Goal: Information Seeking & Learning: Learn about a topic

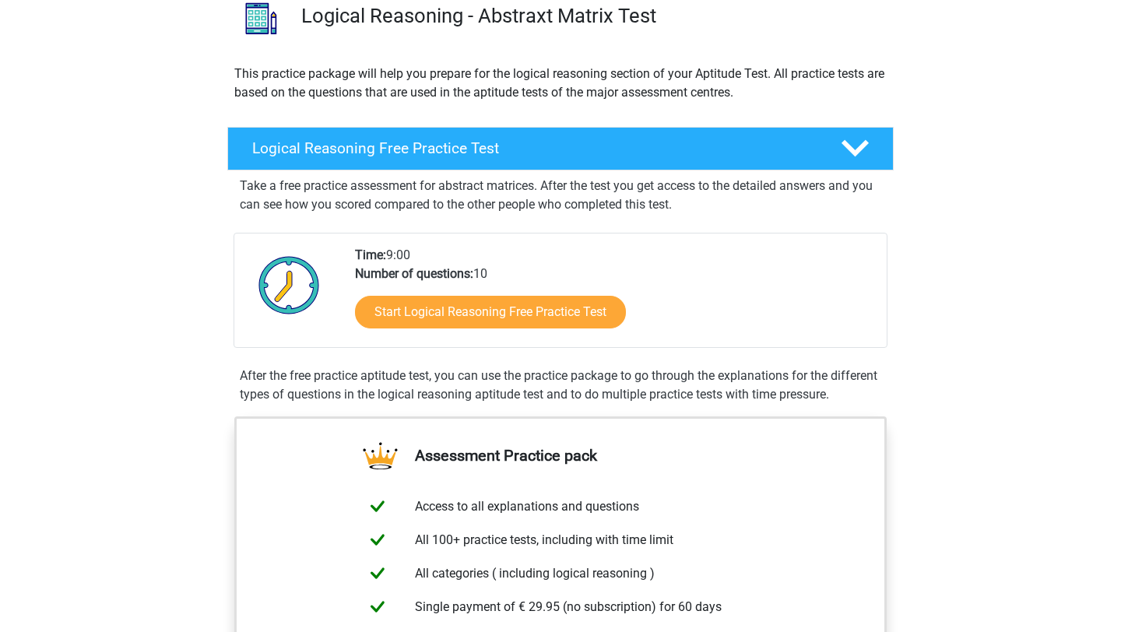
scroll to position [152, 0]
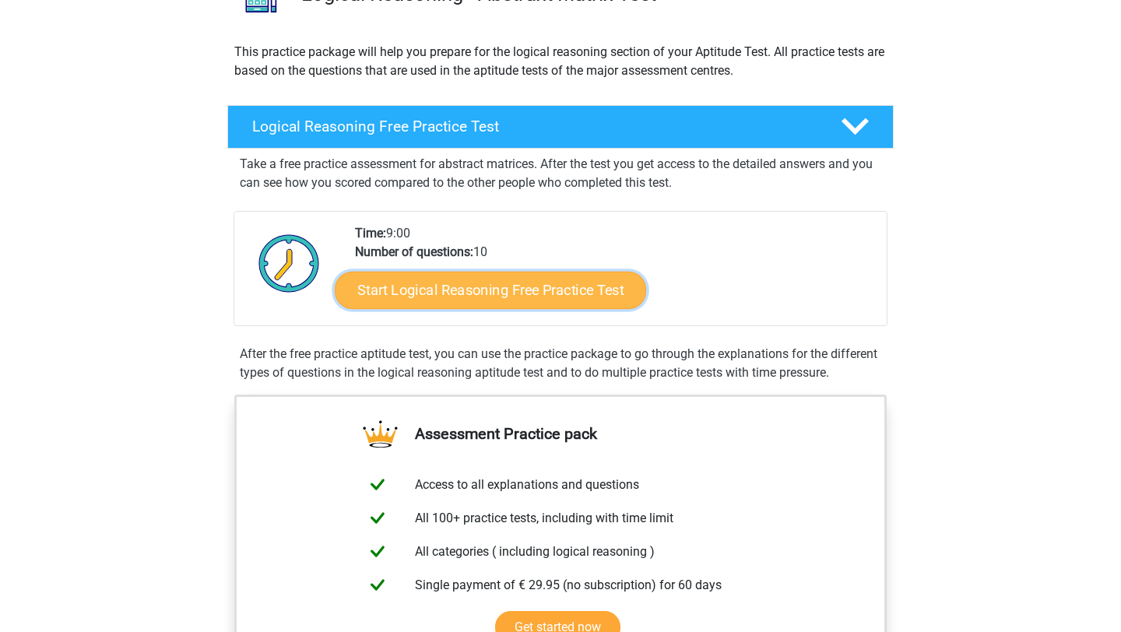
click at [503, 289] on link "Start Logical Reasoning Free Practice Test" at bounding box center [490, 289] width 311 height 37
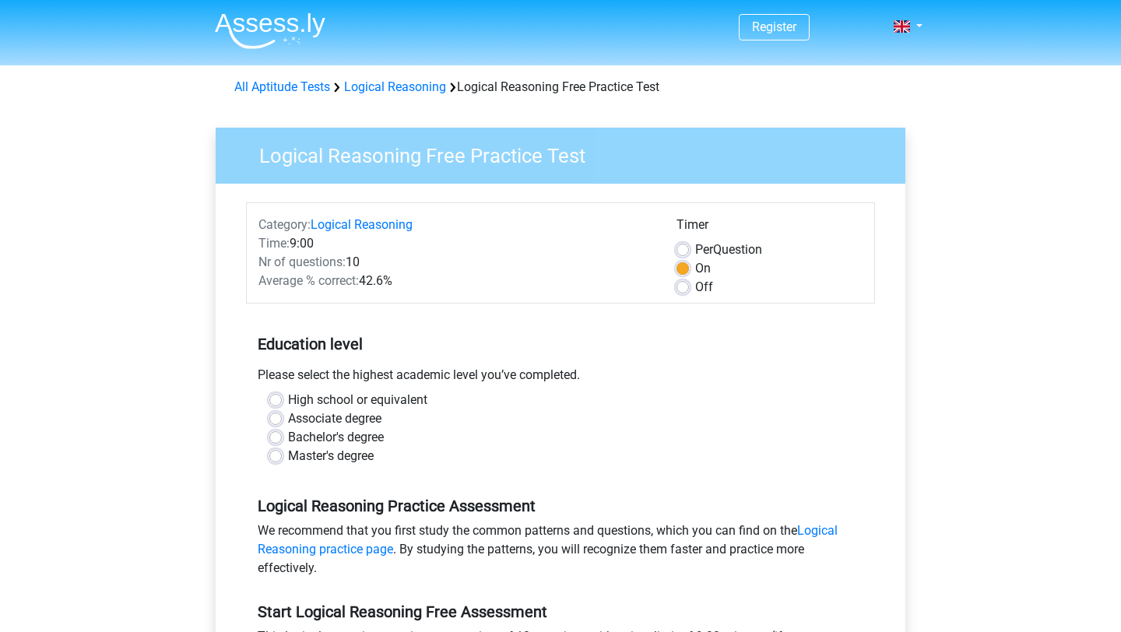
click at [352, 437] on label "Bachelor's degree" at bounding box center [336, 437] width 96 height 19
click at [282, 437] on input "Bachelor's degree" at bounding box center [275, 436] width 12 height 16
radio input "true"
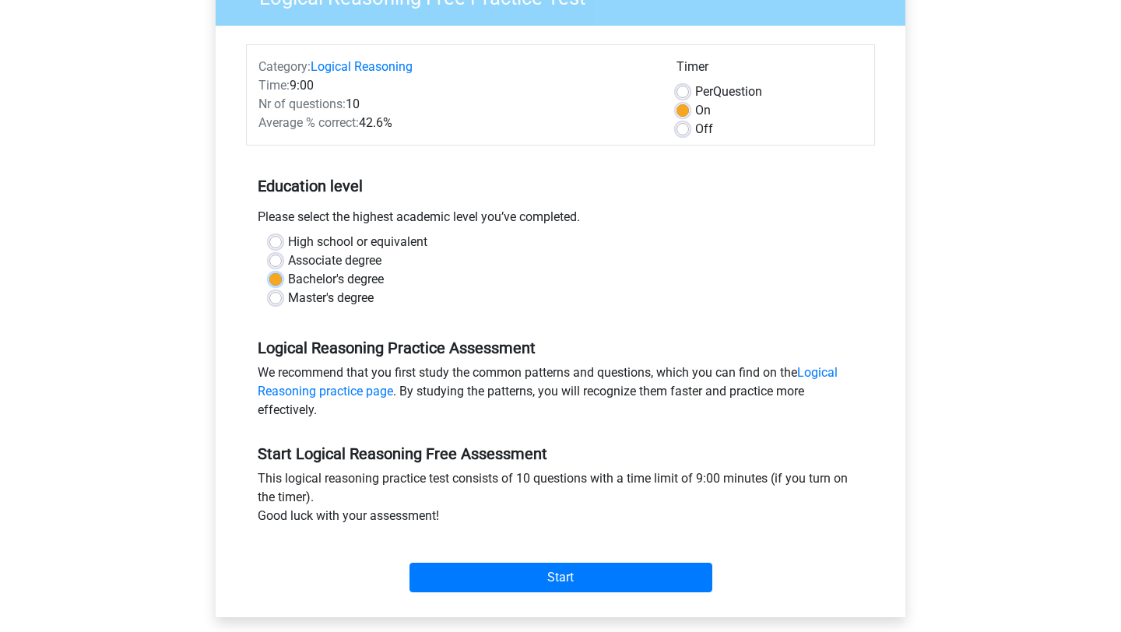
scroll to position [190, 0]
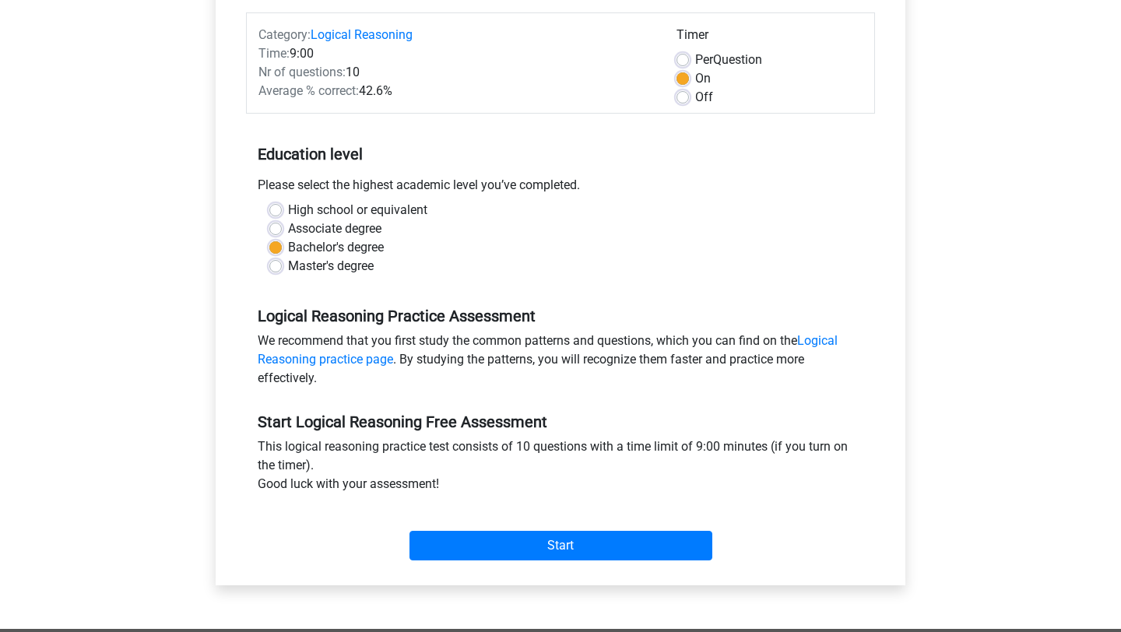
click at [310, 275] on div "High school or equivalent Associate degree Bachelor's degree Master's degree" at bounding box center [560, 244] width 629 height 87
click at [561, 560] on div "Start" at bounding box center [560, 533] width 629 height 67
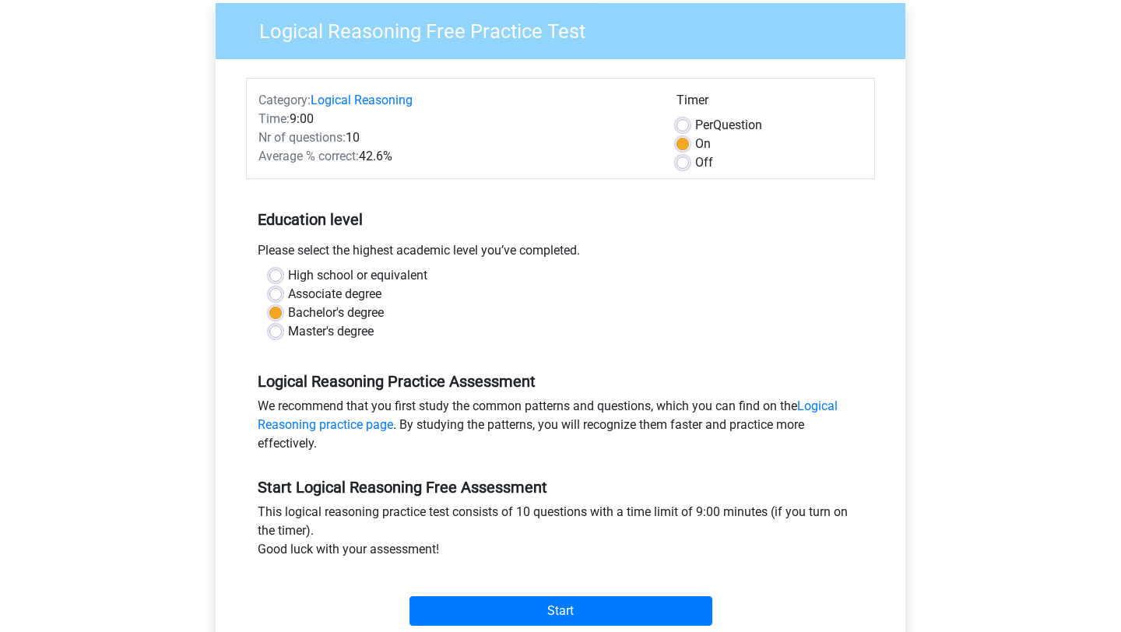
scroll to position [114, 0]
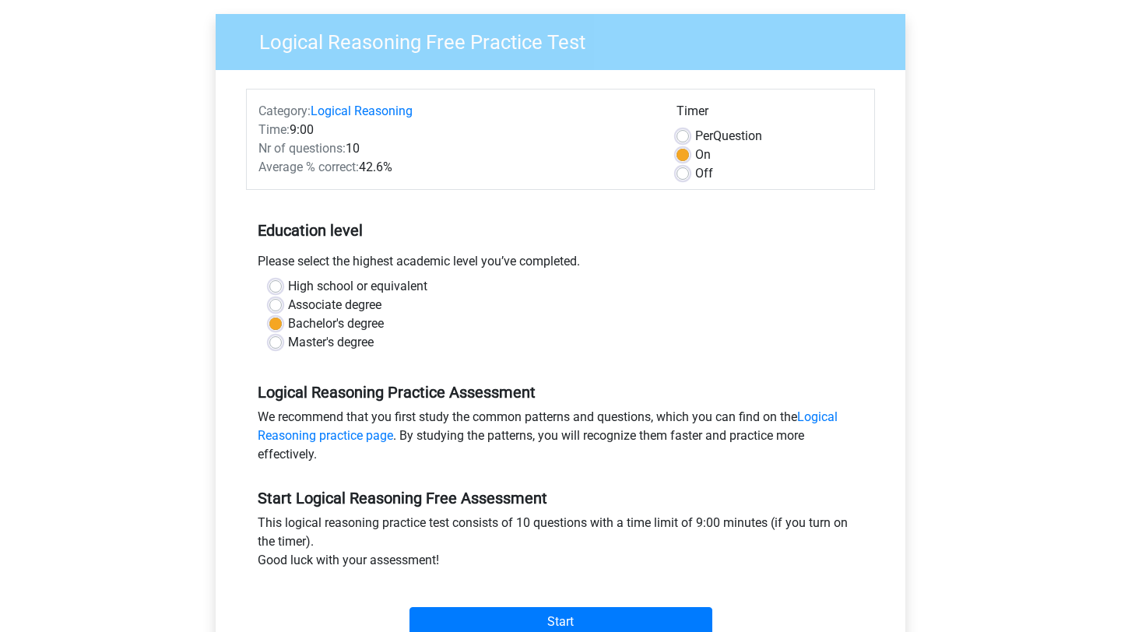
click at [700, 172] on label "Off" at bounding box center [704, 173] width 18 height 19
click at [689, 172] on input "Off" at bounding box center [682, 172] width 12 height 16
radio input "true"
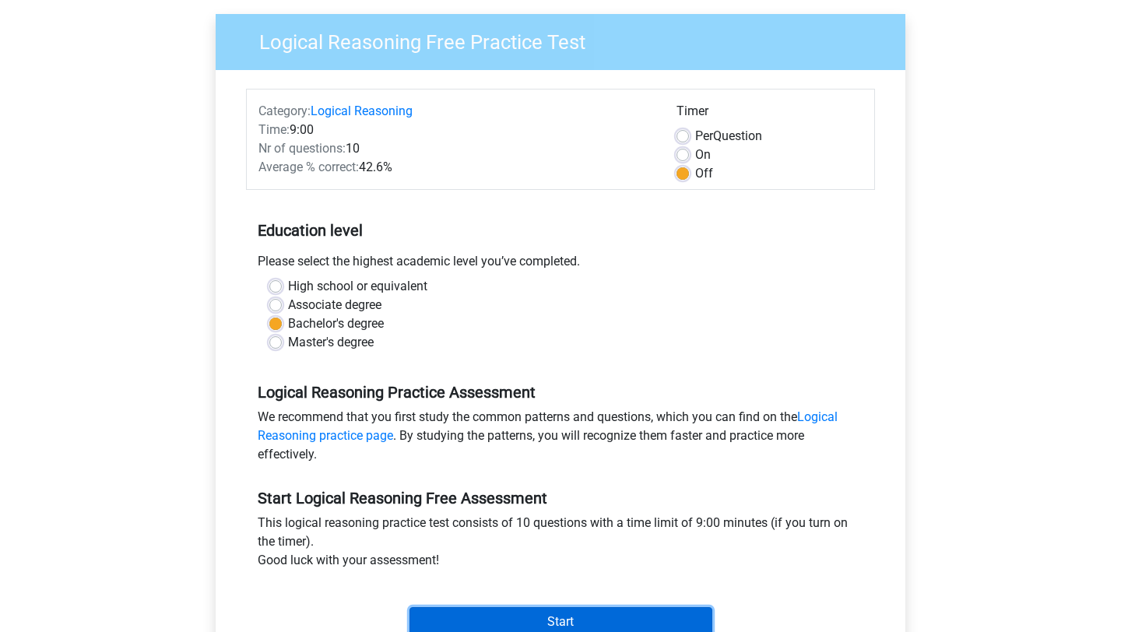
click at [638, 625] on input "Start" at bounding box center [560, 622] width 303 height 30
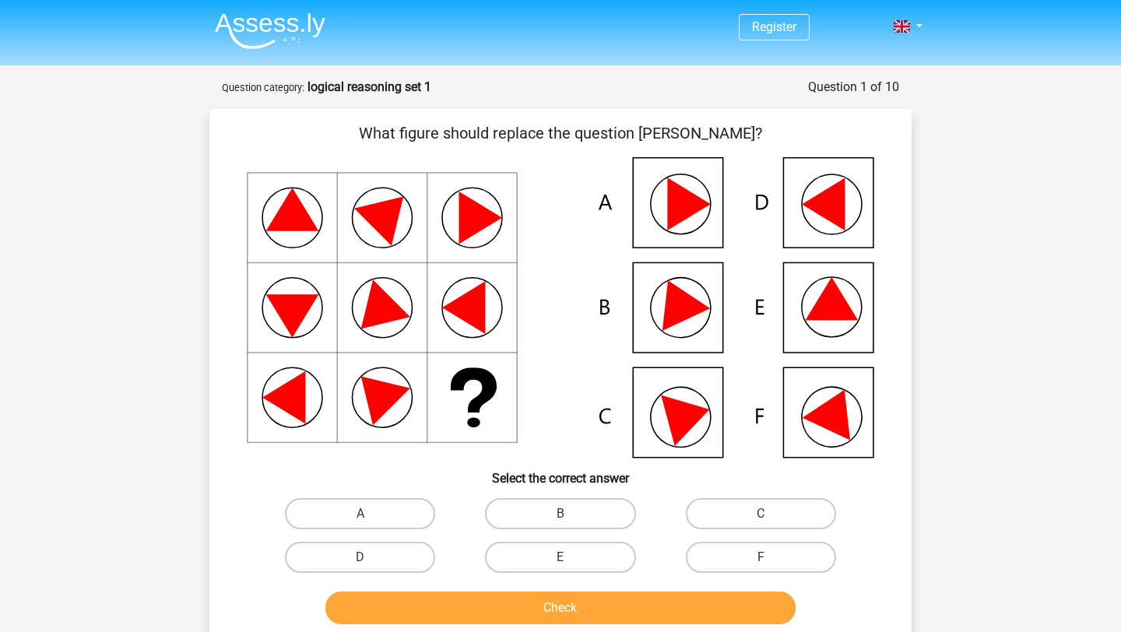
click at [523, 577] on div "E" at bounding box center [560, 557] width 200 height 44
click at [545, 545] on label "E" at bounding box center [560, 557] width 150 height 31
click at [560, 557] on input "E" at bounding box center [565, 562] width 10 height 10
radio input "true"
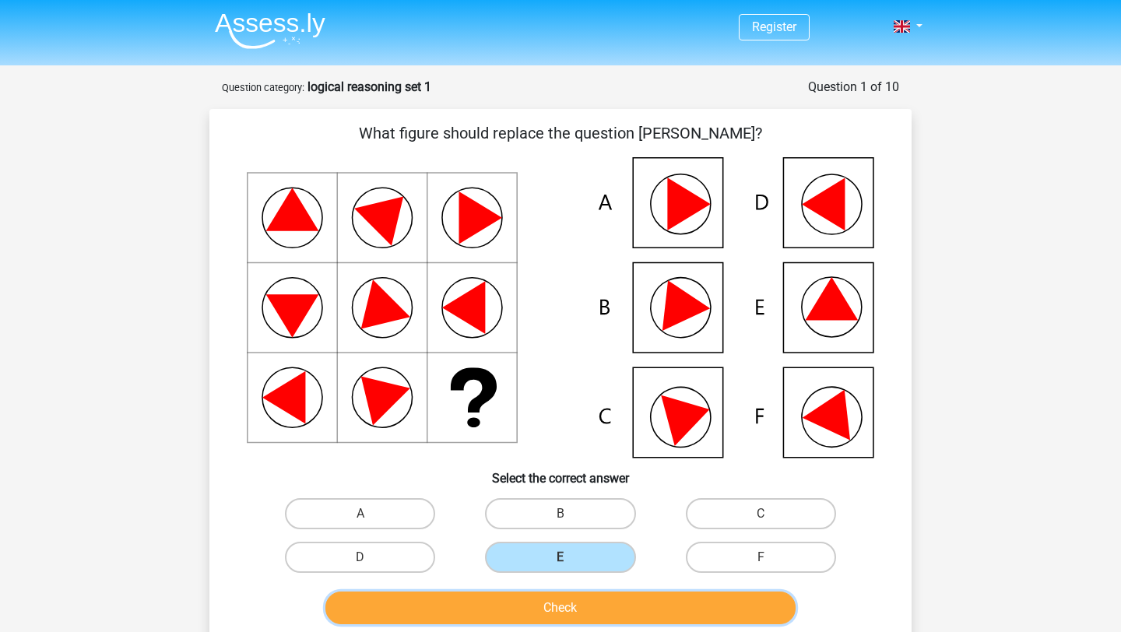
click at [514, 622] on button "Check" at bounding box center [560, 607] width 471 height 33
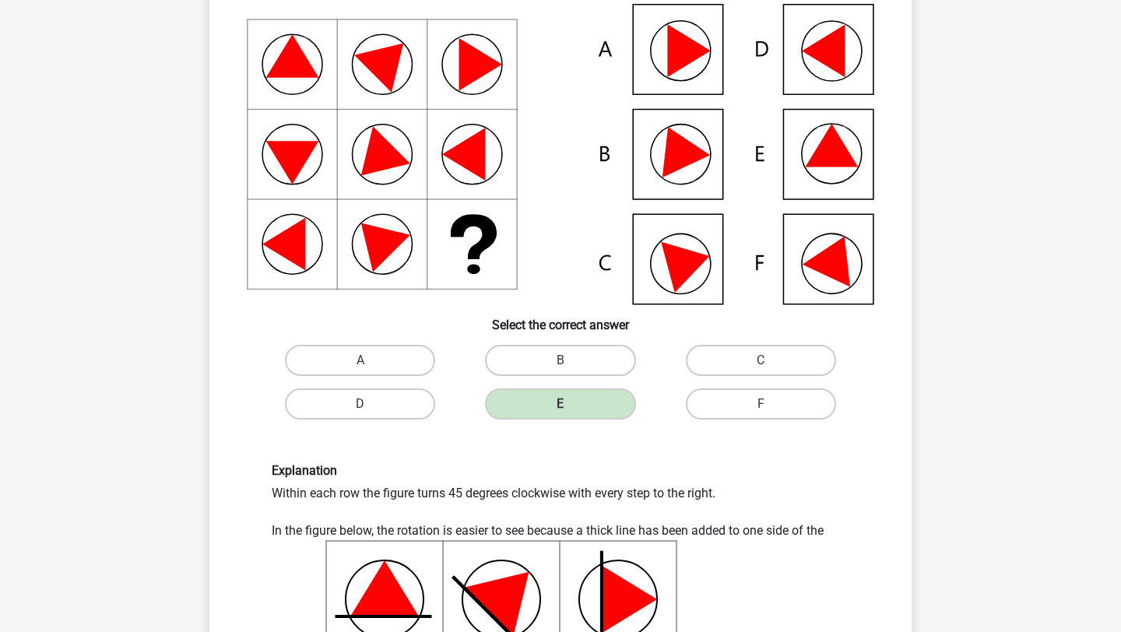
scroll to position [156, 0]
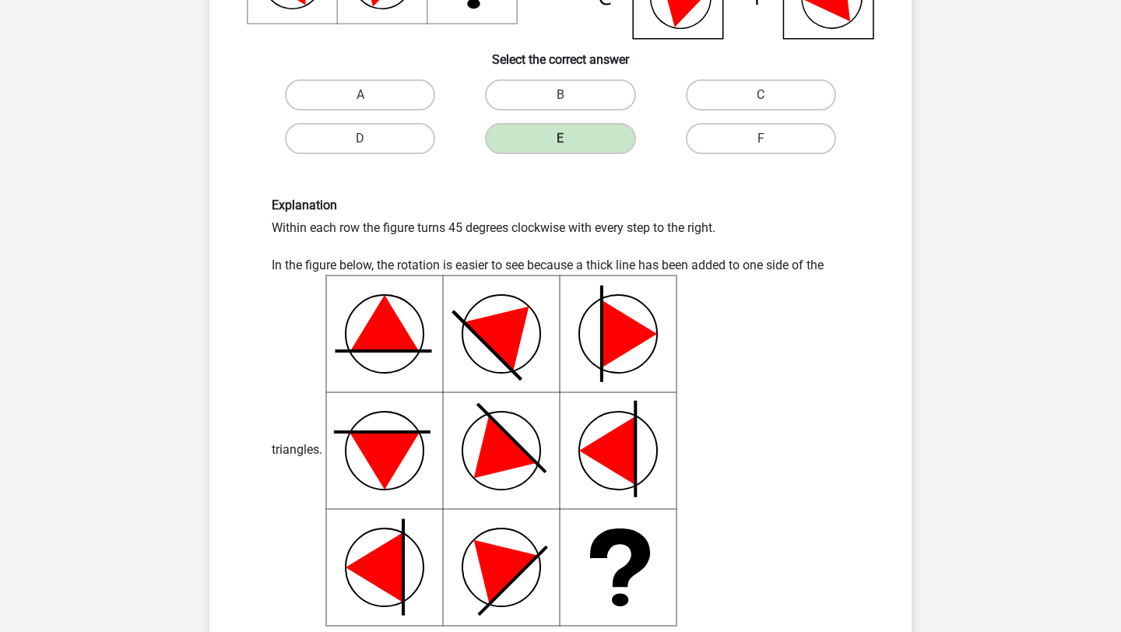
scroll to position [350, 0]
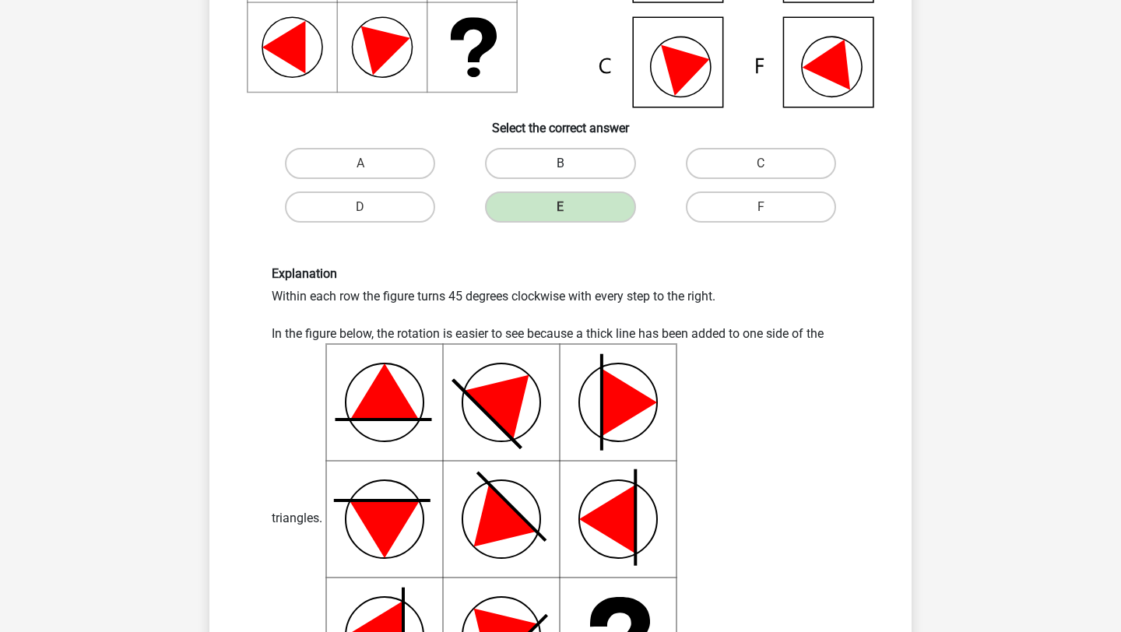
click at [572, 160] on label "B" at bounding box center [560, 163] width 150 height 31
click at [573, 216] on label "E" at bounding box center [560, 206] width 150 height 31
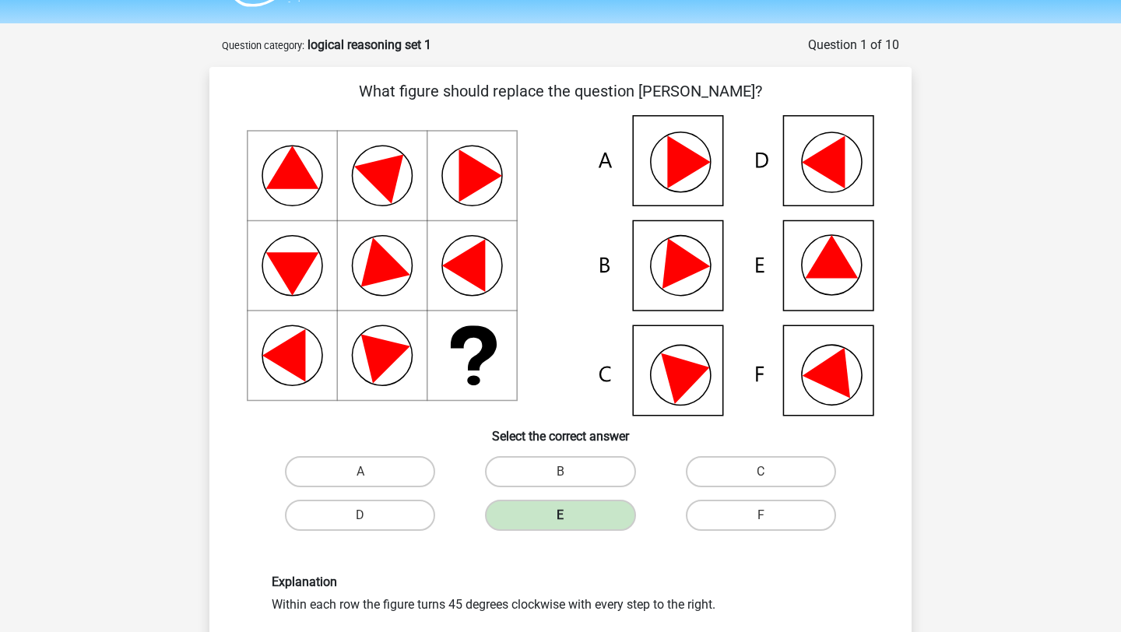
scroll to position [0, 0]
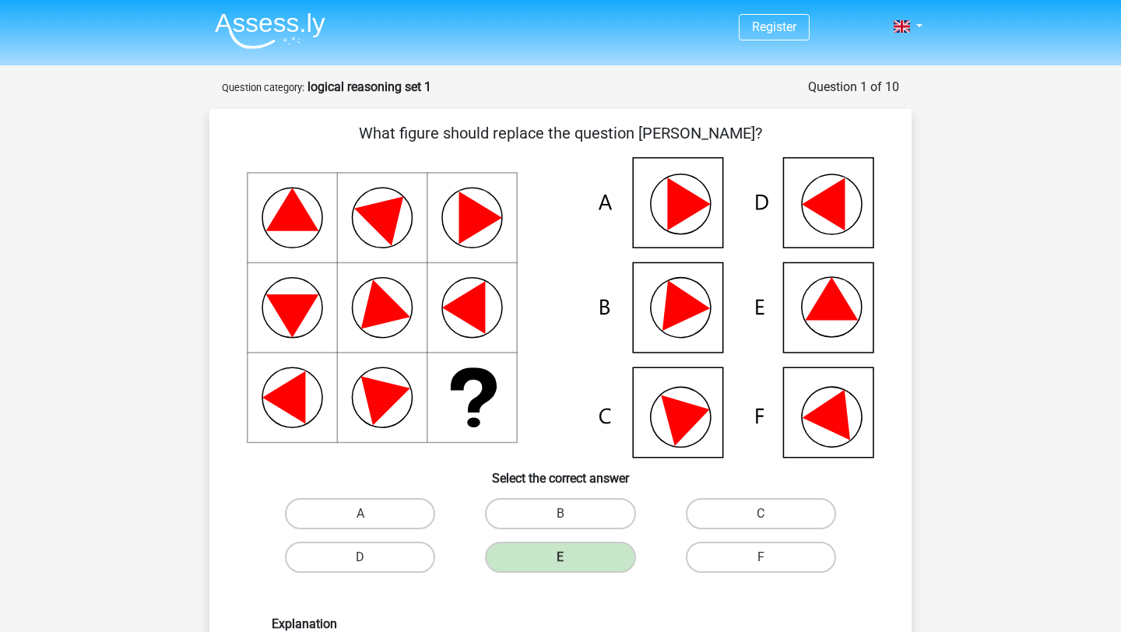
click at [669, 230] on icon at bounding box center [560, 307] width 627 height 300
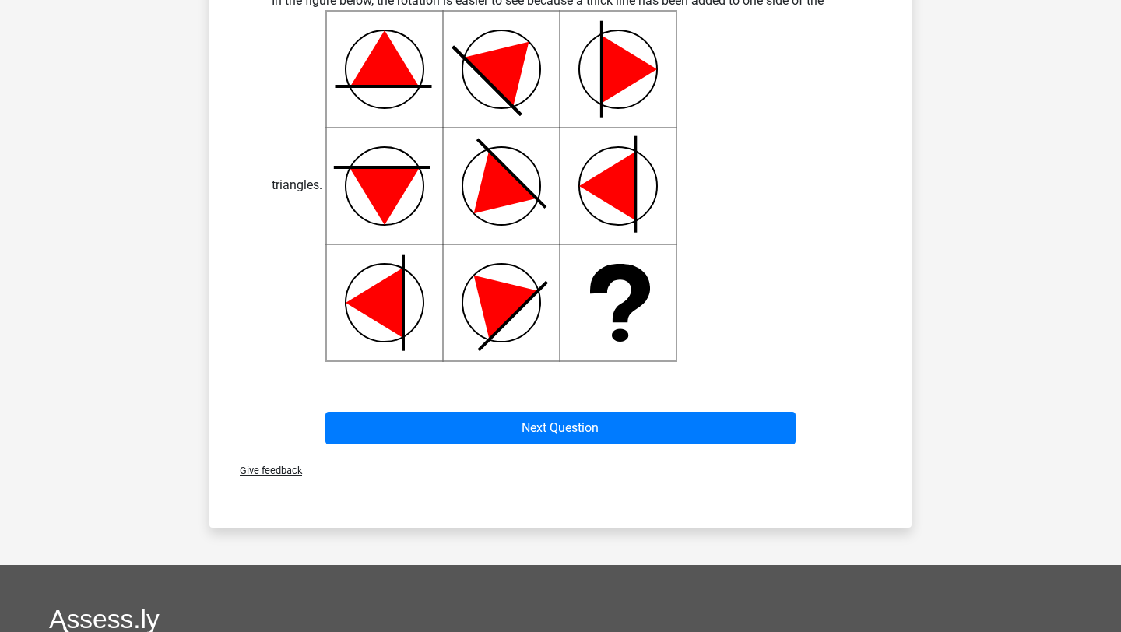
scroll to position [696, 0]
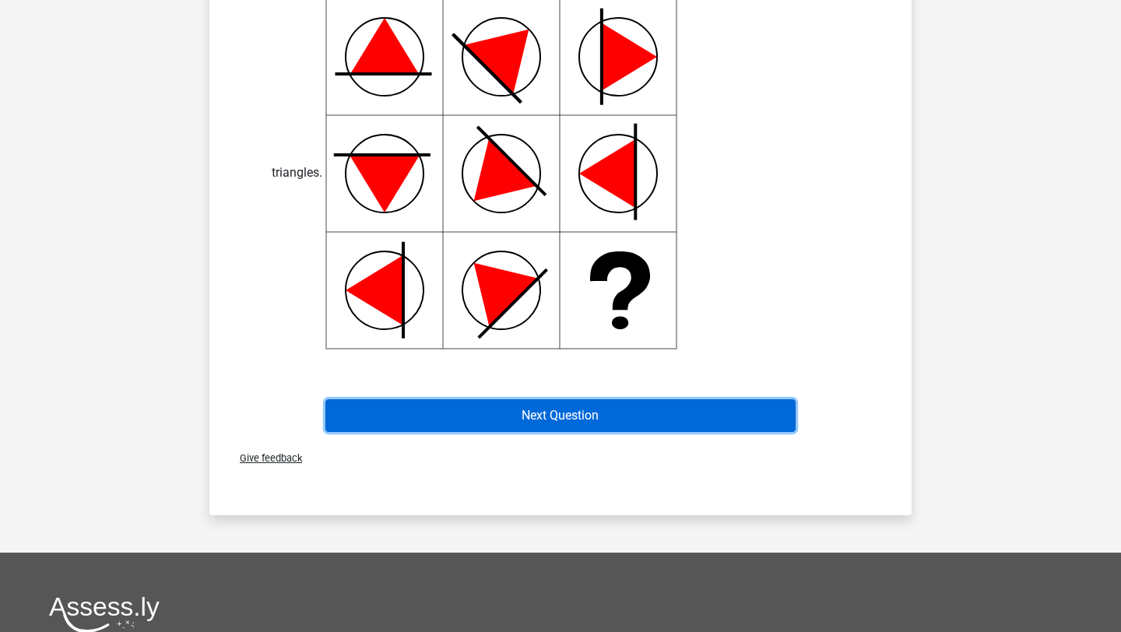
click at [587, 421] on button "Next Question" at bounding box center [560, 415] width 471 height 33
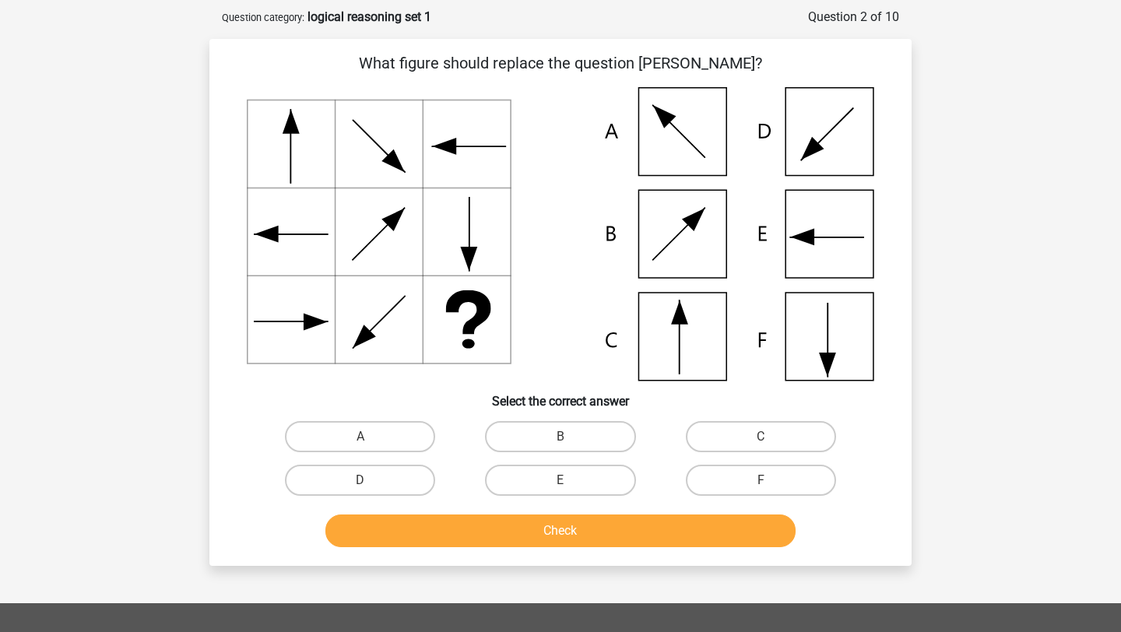
scroll to position [77, 0]
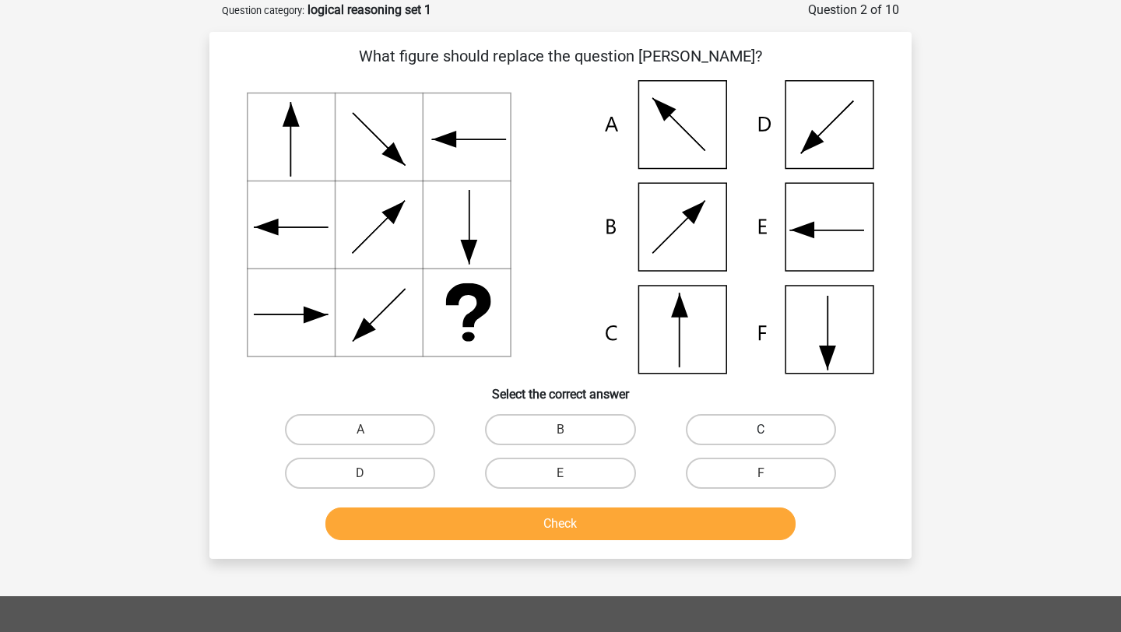
click at [816, 429] on label "C" at bounding box center [761, 429] width 150 height 31
click at [770, 430] on input "C" at bounding box center [765, 435] width 10 height 10
radio input "true"
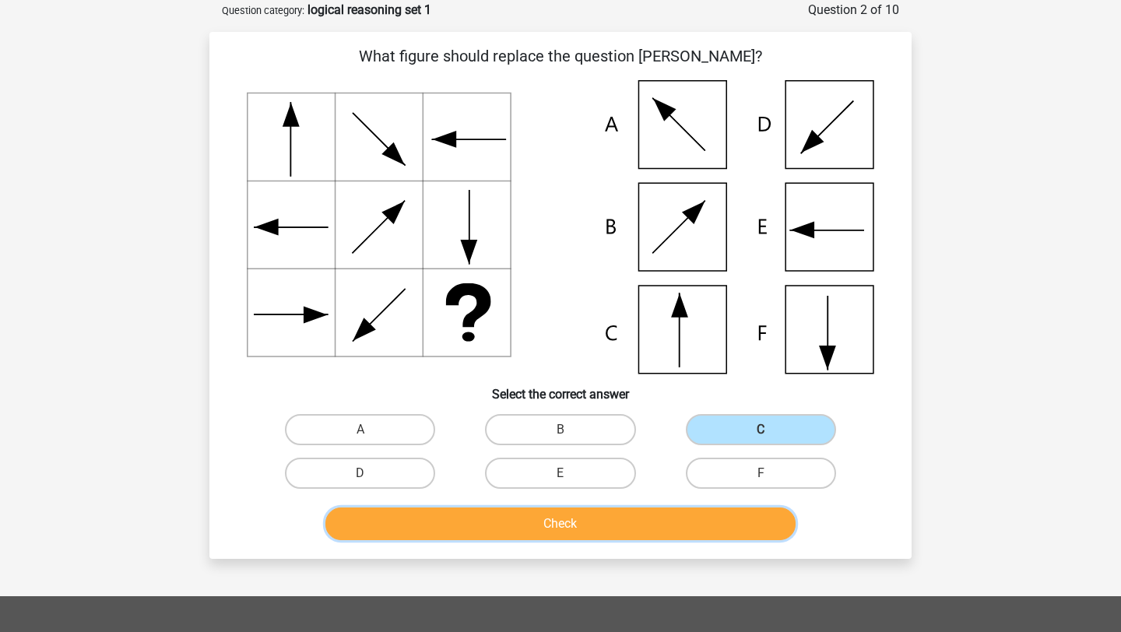
click at [654, 522] on button "Check" at bounding box center [560, 523] width 471 height 33
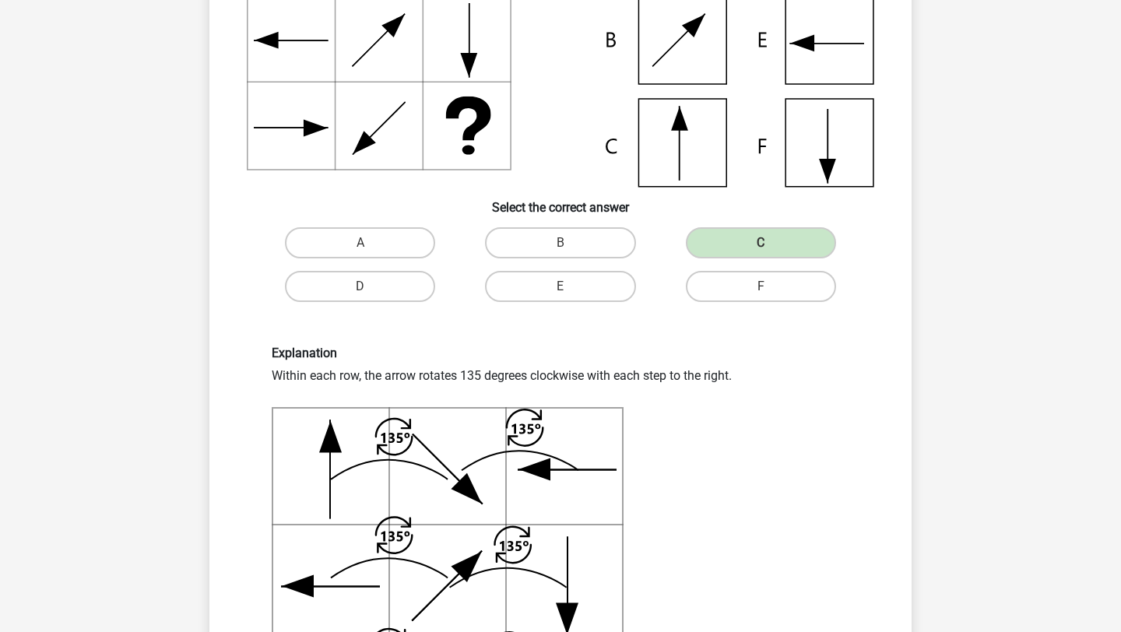
scroll to position [282, 0]
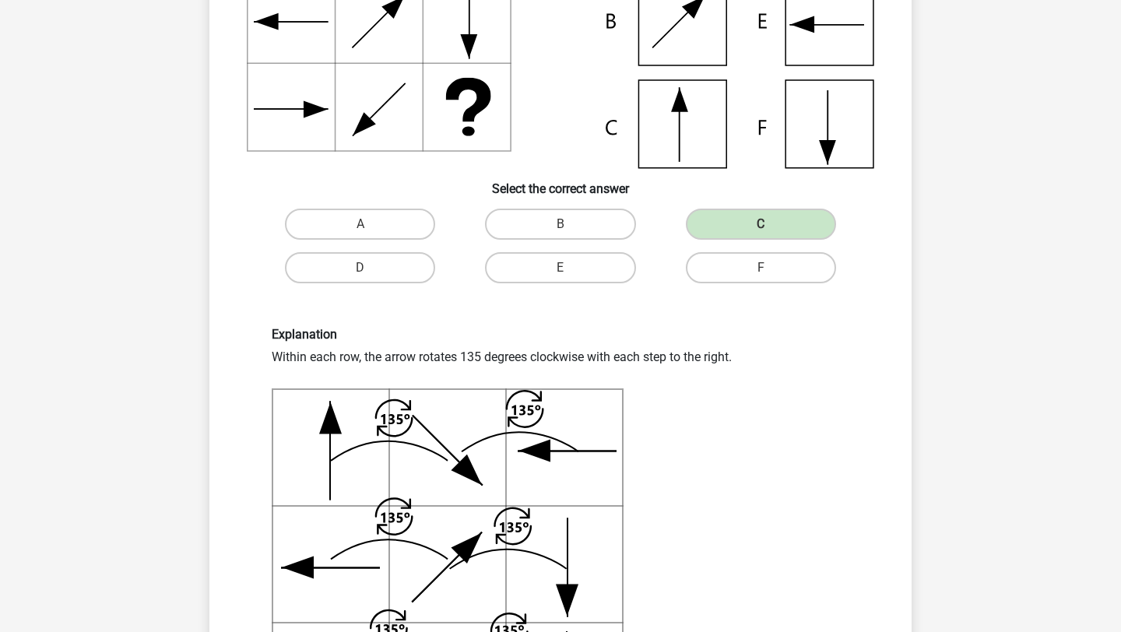
click at [488, 348] on div "Explanation Within each row, the arrow rotates 135 degrees clockwise with each …" at bounding box center [560, 533] width 601 height 413
click at [486, 356] on div "Explanation Within each row, the arrow rotates 135 degrees clockwise with each …" at bounding box center [560, 533] width 601 height 413
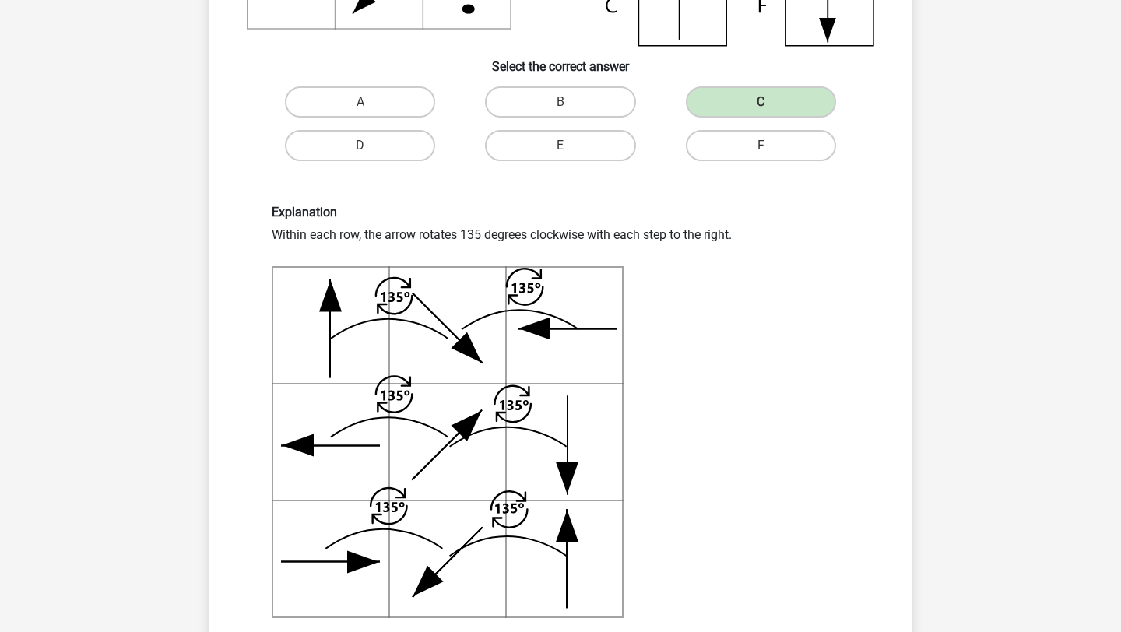
scroll to position [406, 0]
click at [703, 234] on div "Explanation Within each row, the arrow rotates 135 degrees clockwise with each …" at bounding box center [560, 409] width 601 height 413
click at [703, 267] on div "Explanation Within each row, the arrow rotates 135 degrees clockwise with each …" at bounding box center [560, 409] width 601 height 413
click at [345, 319] on icon at bounding box center [448, 438] width 352 height 355
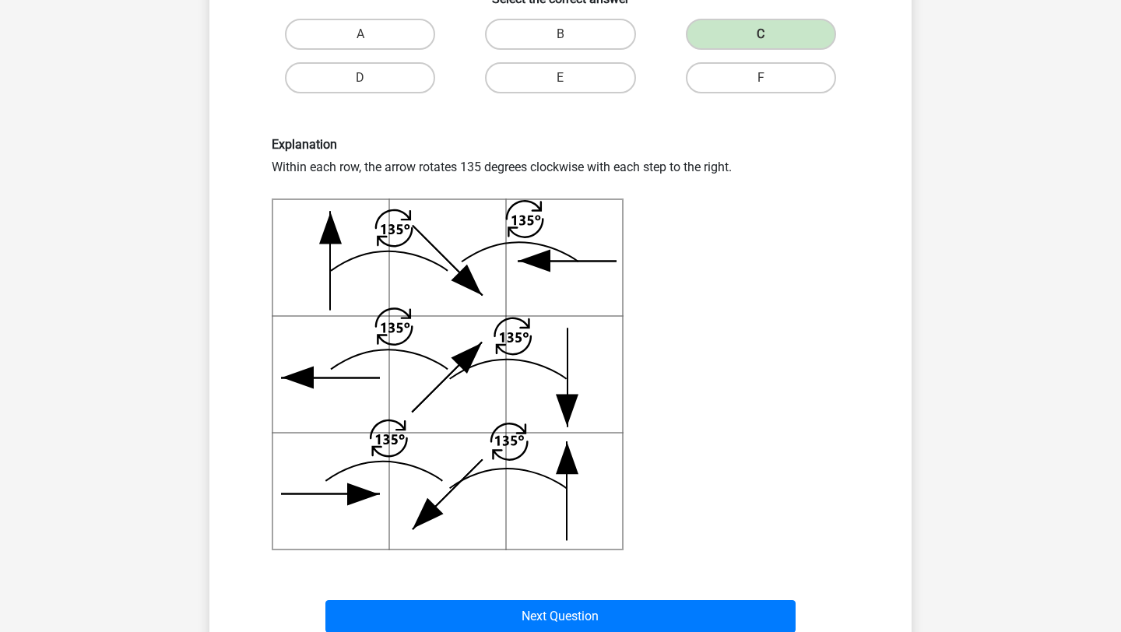
scroll to position [479, 0]
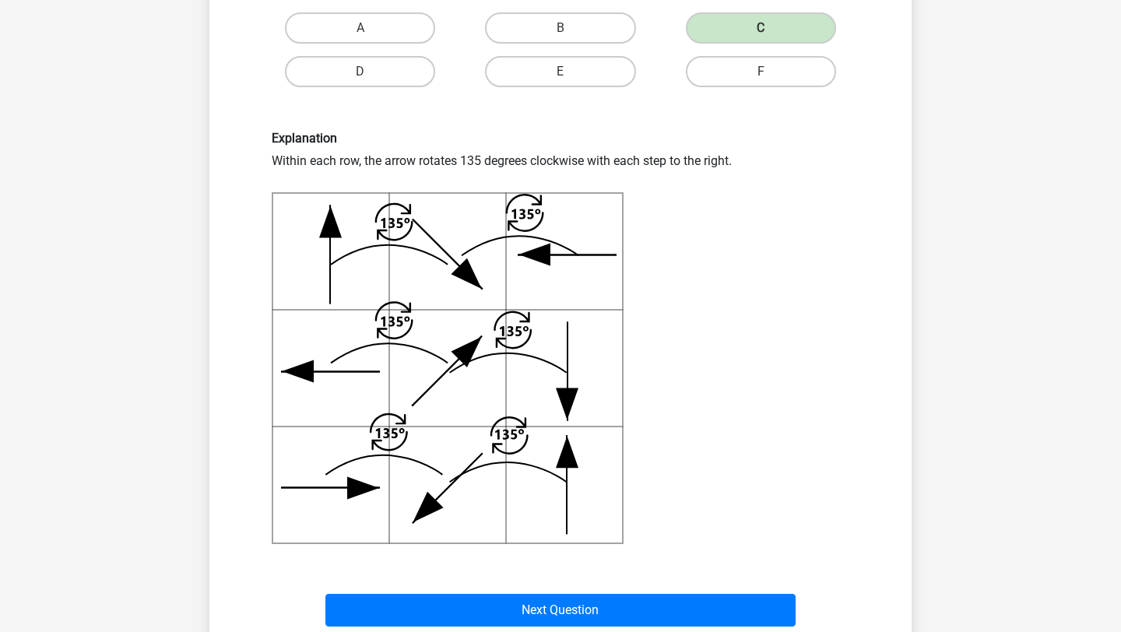
click at [335, 372] on icon at bounding box center [448, 366] width 352 height 355
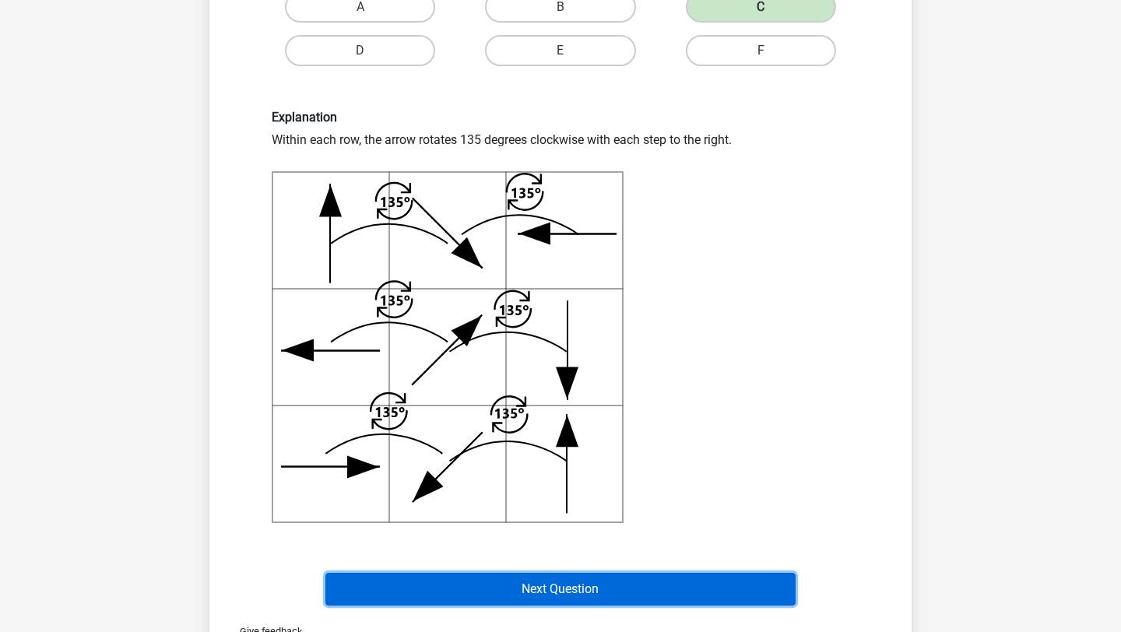
click at [571, 591] on button "Next Question" at bounding box center [560, 589] width 471 height 33
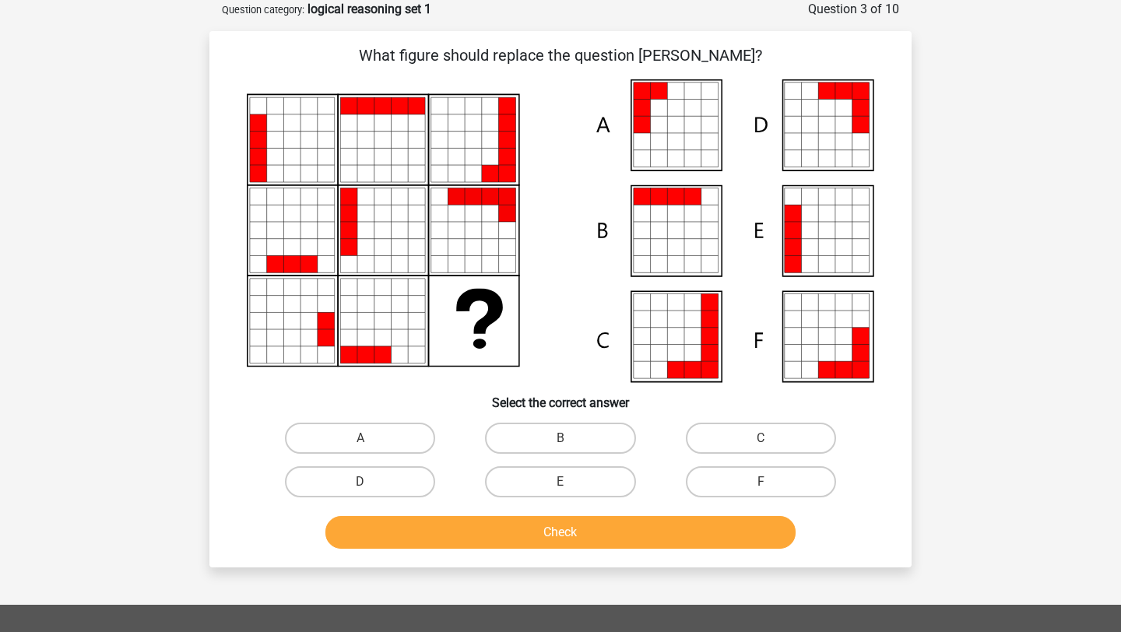
scroll to position [78, 0]
click at [1008, 197] on div "Register Nederlands English" at bounding box center [560, 468] width 1121 height 1093
click at [1009, 251] on div "Register Nederlands English" at bounding box center [560, 468] width 1121 height 1093
click at [709, 145] on icon at bounding box center [709, 141] width 17 height 17
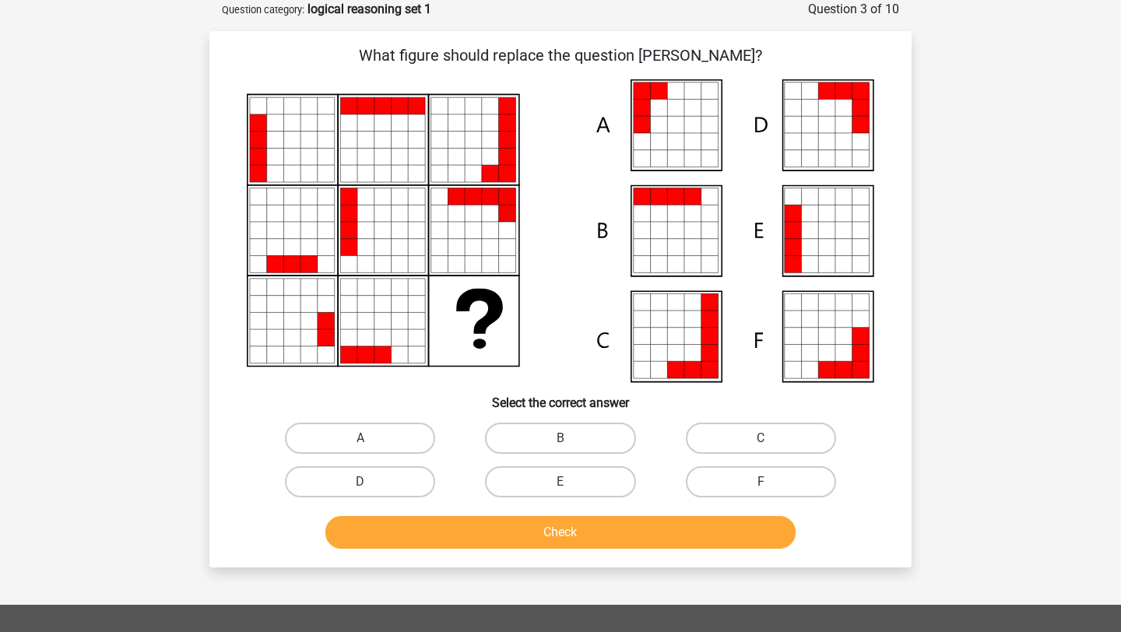
click at [668, 124] on icon at bounding box center [675, 125] width 17 height 17
click at [682, 138] on icon at bounding box center [675, 141] width 17 height 17
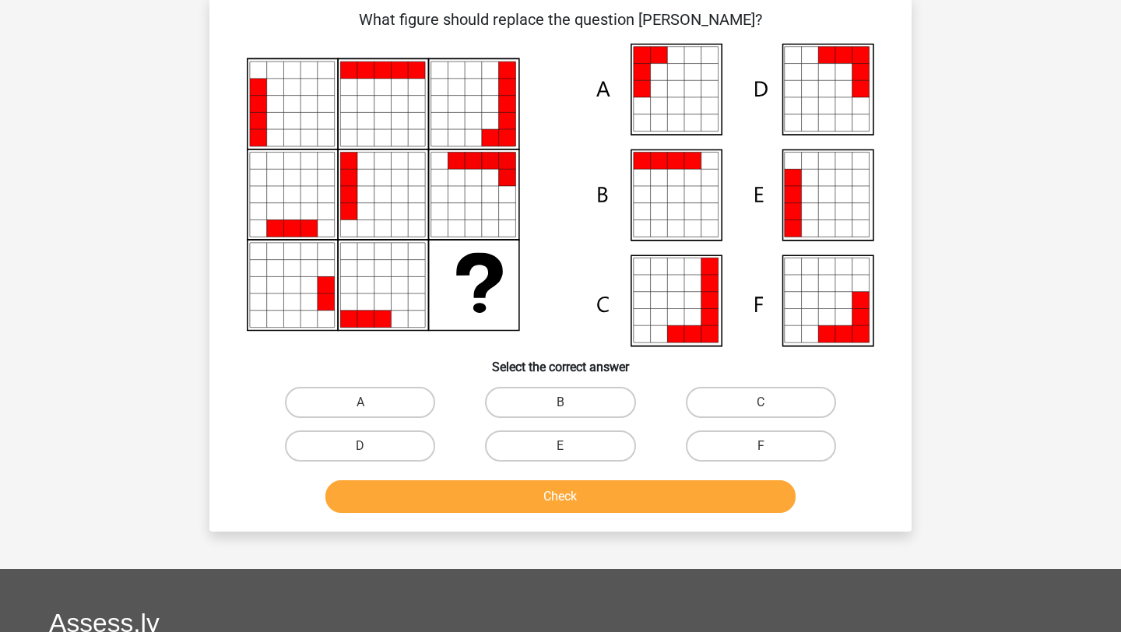
scroll to position [141, 0]
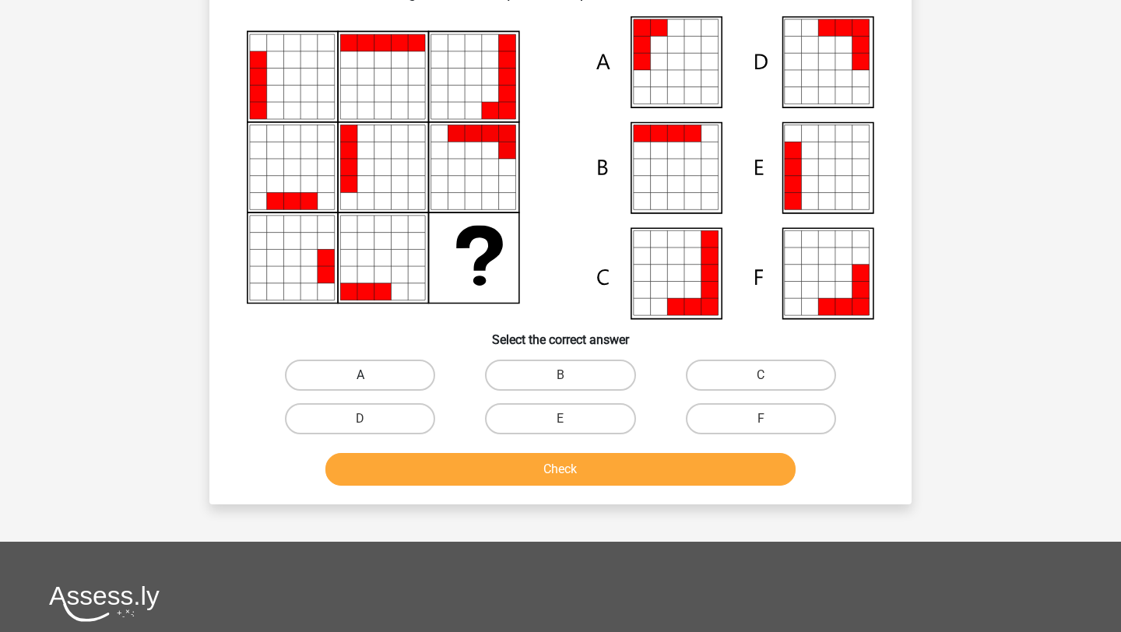
click at [412, 381] on label "A" at bounding box center [360, 375] width 150 height 31
click at [370, 381] on input "A" at bounding box center [365, 380] width 10 height 10
radio input "true"
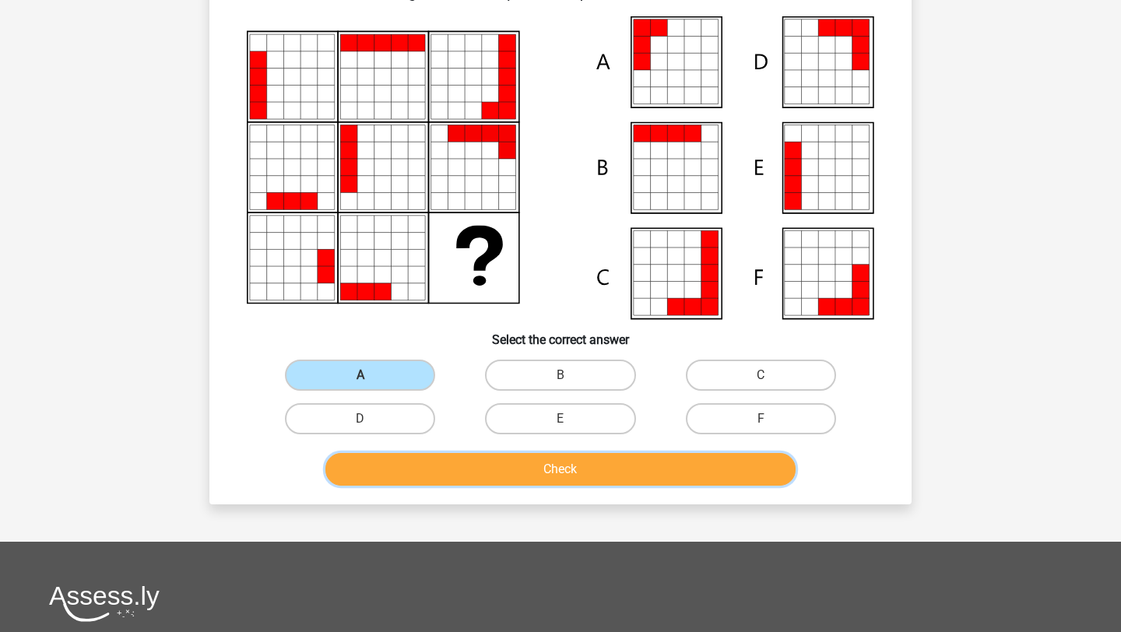
click at [524, 461] on button "Check" at bounding box center [560, 469] width 471 height 33
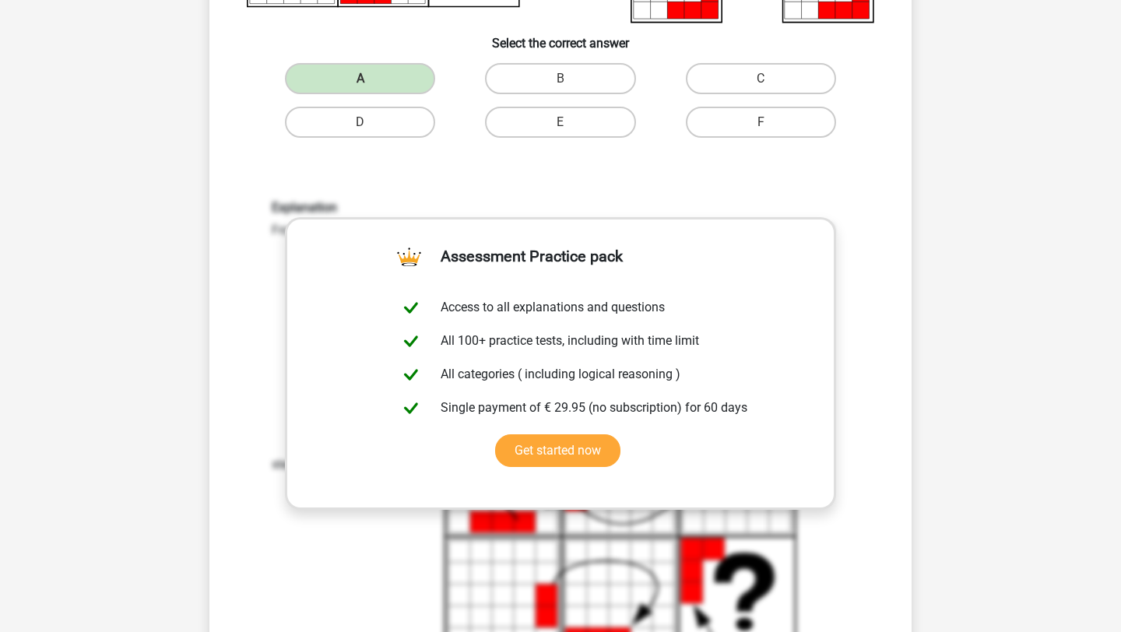
scroll to position [435, 0]
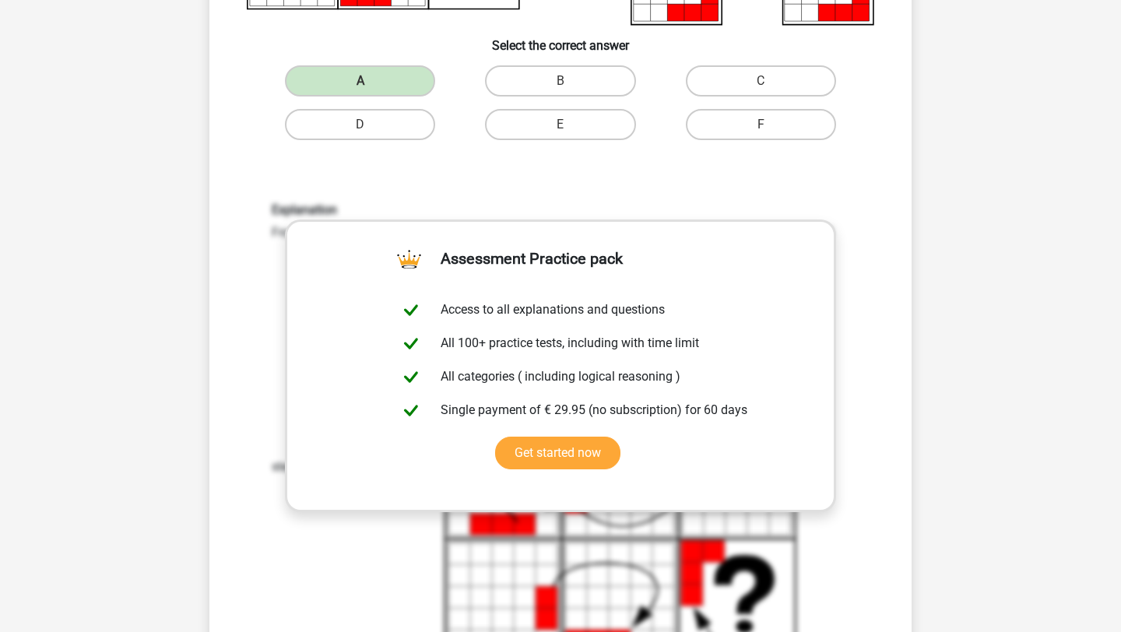
click at [441, 175] on div "Explanation From left to right, each step a block is added to the 'front' of th…" at bounding box center [560, 448] width 652 height 566
click at [486, 157] on div "What figure should replace the question [PERSON_NAME]?" at bounding box center [560, 234] width 689 height 1096
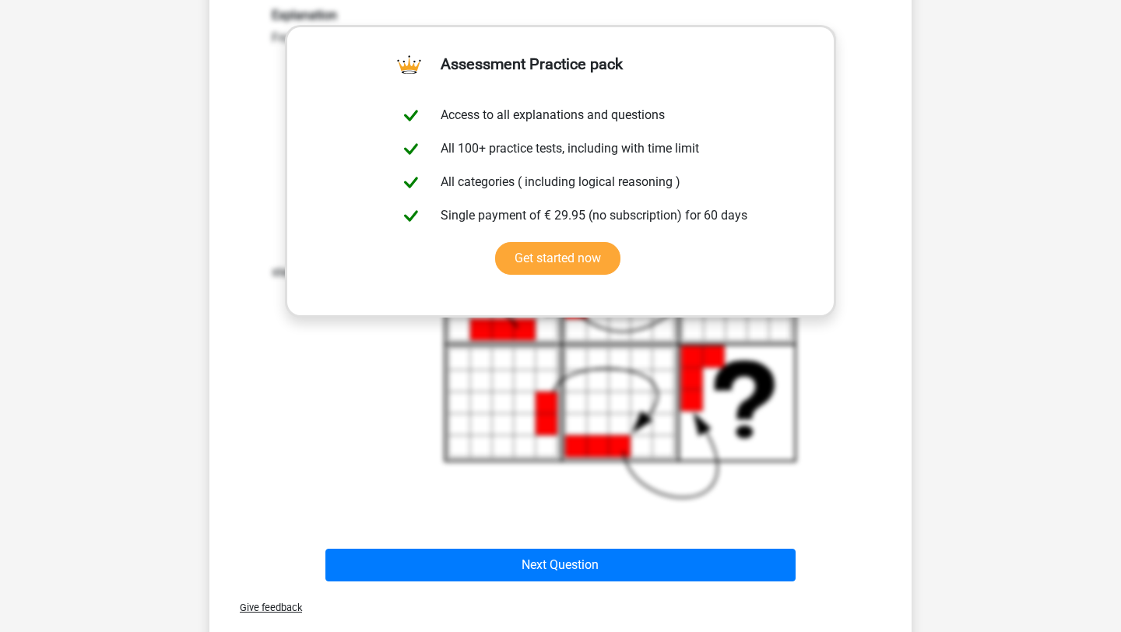
scroll to position [629, 0]
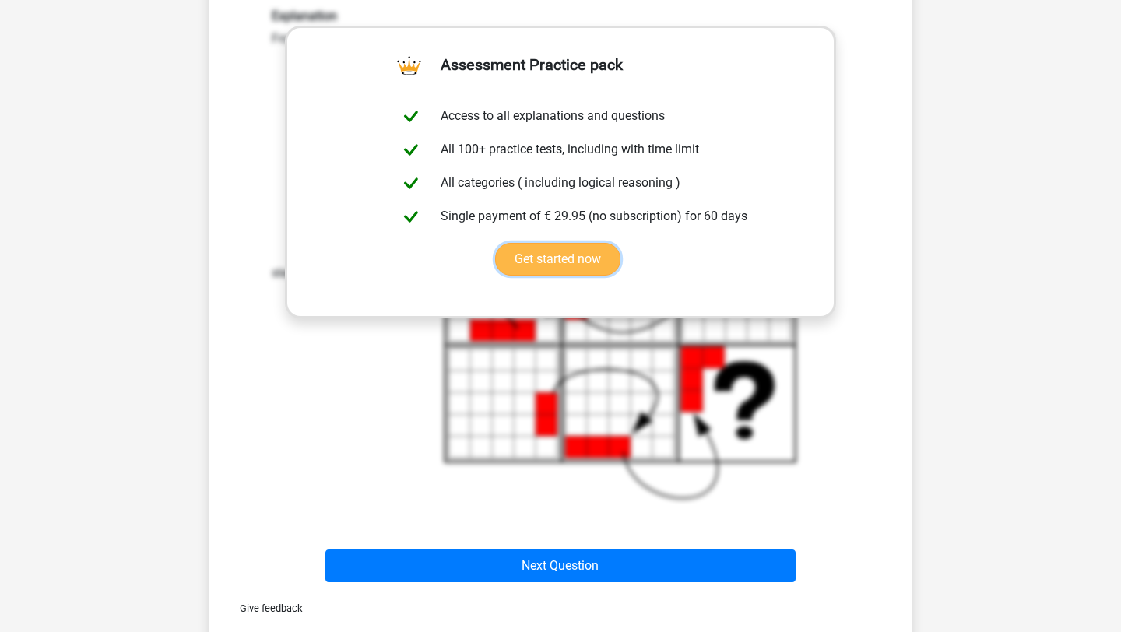
click at [544, 254] on link "Get started now" at bounding box center [557, 259] width 125 height 33
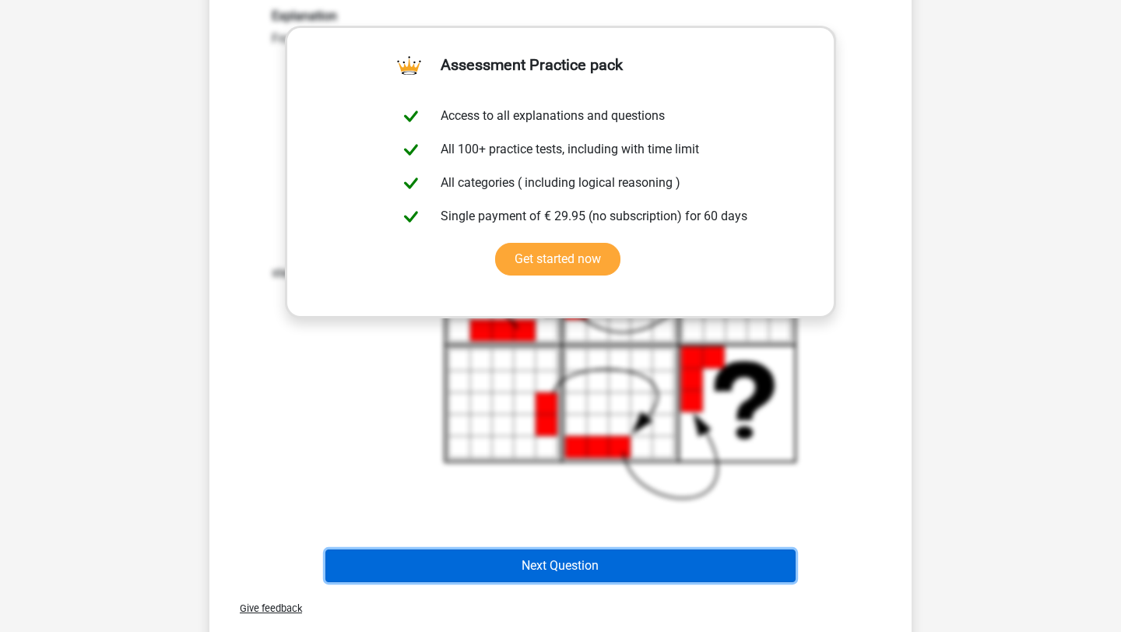
click at [606, 577] on button "Next Question" at bounding box center [560, 565] width 471 height 33
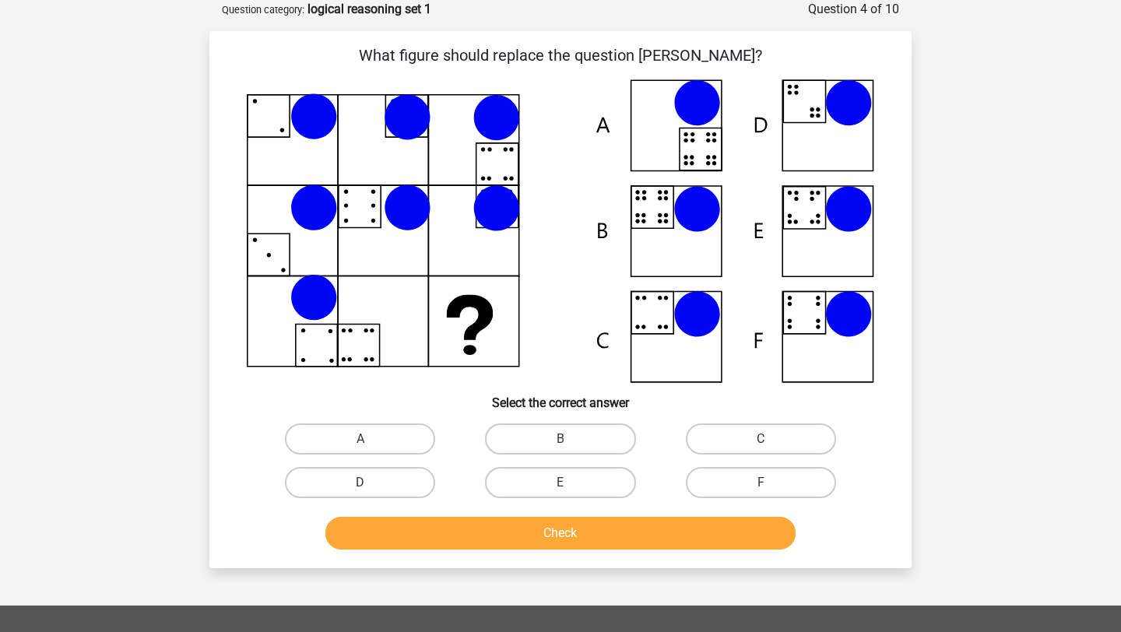
scroll to position [0, 0]
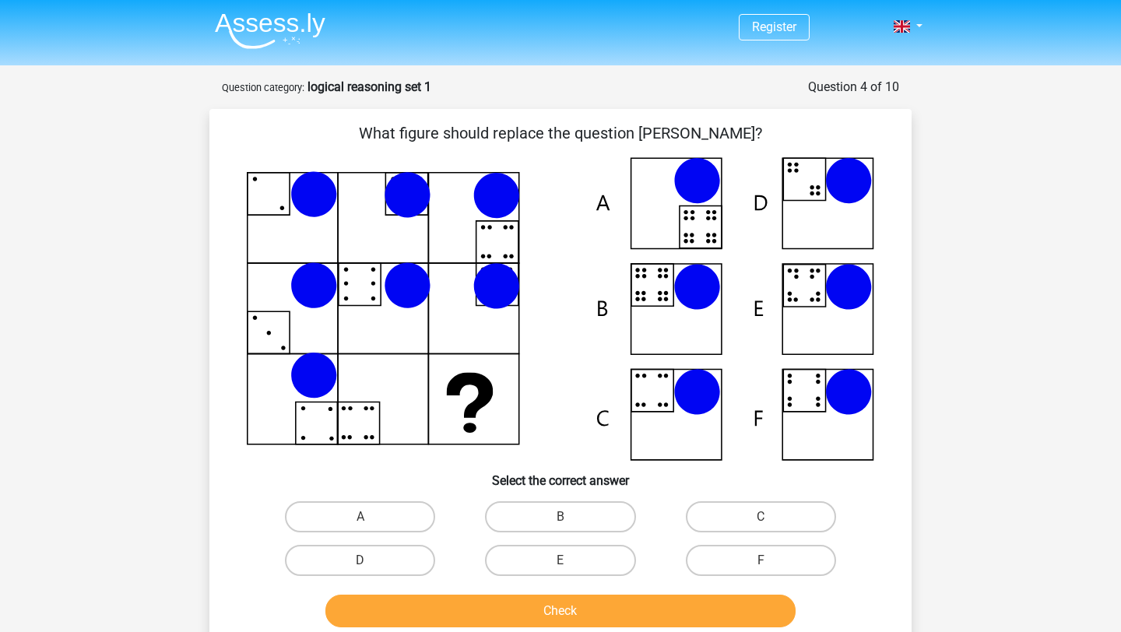
click at [821, 286] on icon at bounding box center [560, 308] width 627 height 303
click at [598, 577] on div "E" at bounding box center [560, 560] width 200 height 44
click at [586, 560] on label "E" at bounding box center [560, 560] width 150 height 31
click at [570, 560] on input "E" at bounding box center [565, 565] width 10 height 10
radio input "true"
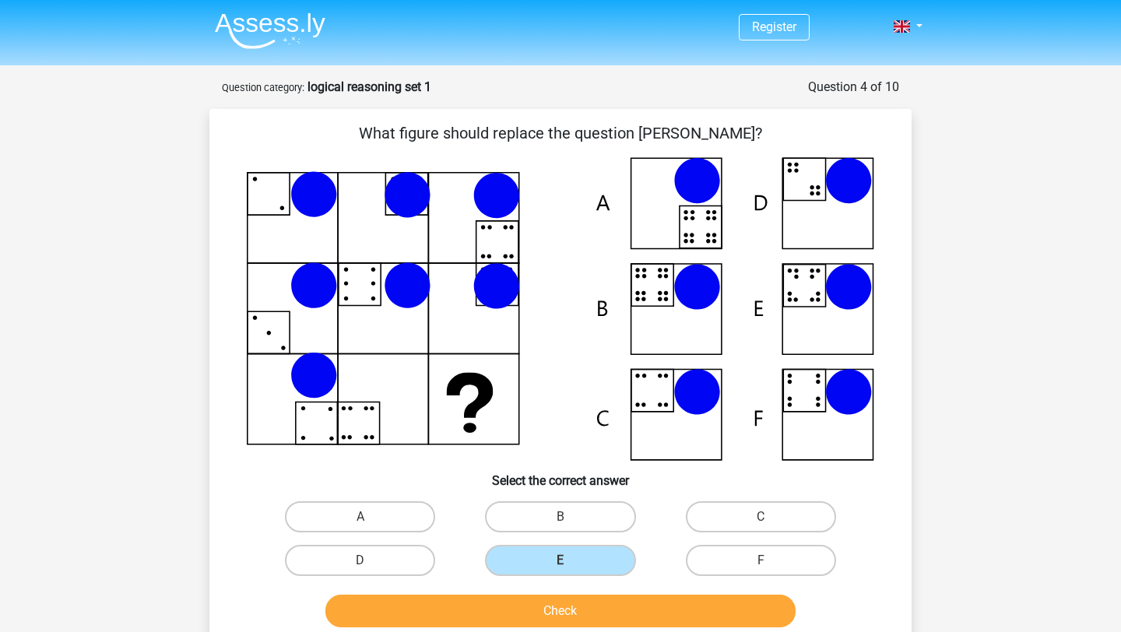
click at [579, 631] on div "Check" at bounding box center [560, 614] width 601 height 39
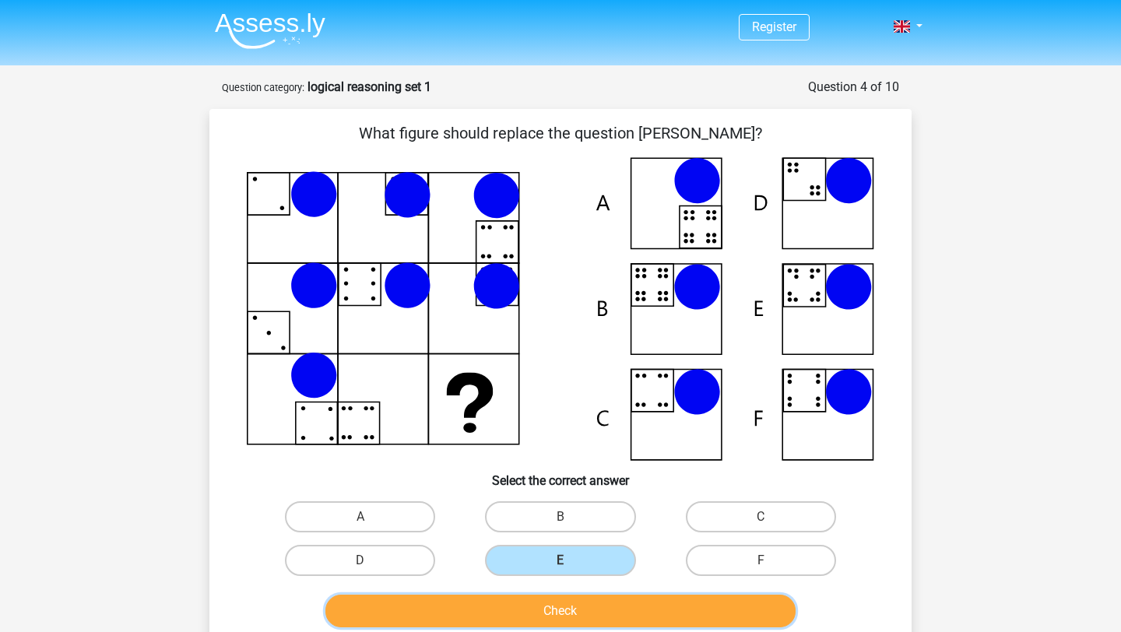
click at [581, 619] on button "Check" at bounding box center [560, 611] width 471 height 33
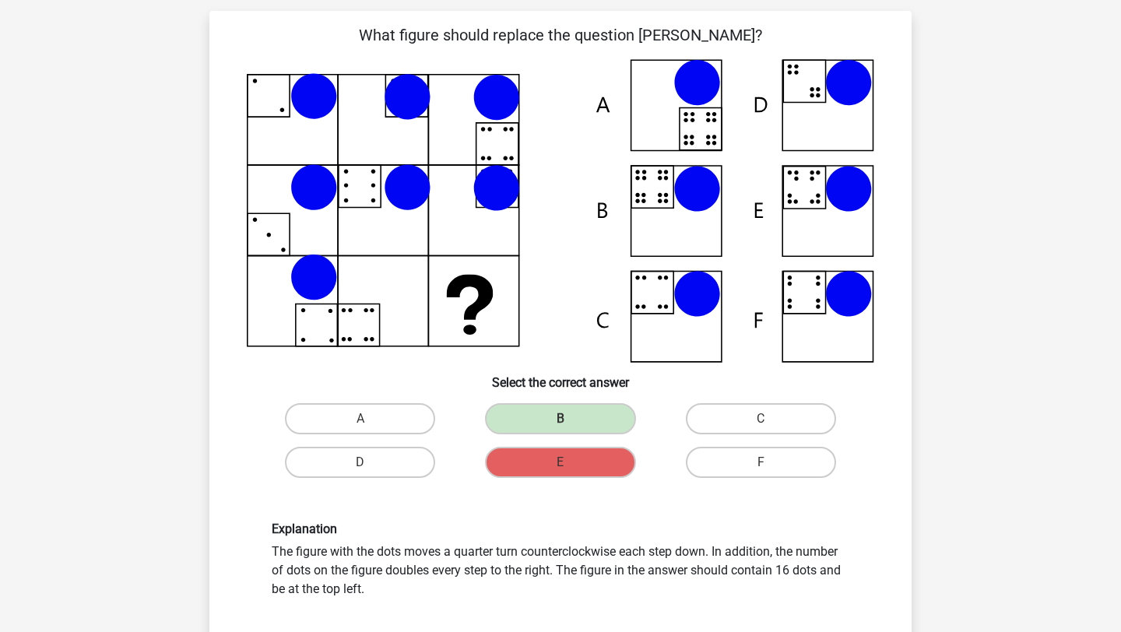
scroll to position [89, 0]
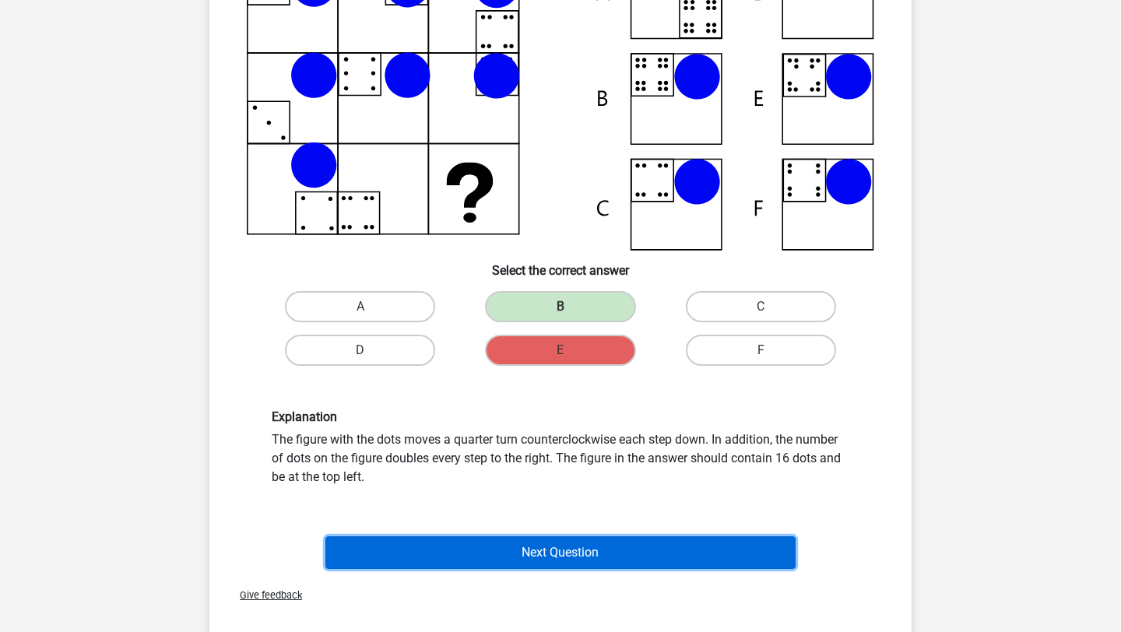
click at [597, 565] on button "Next Question" at bounding box center [560, 552] width 471 height 33
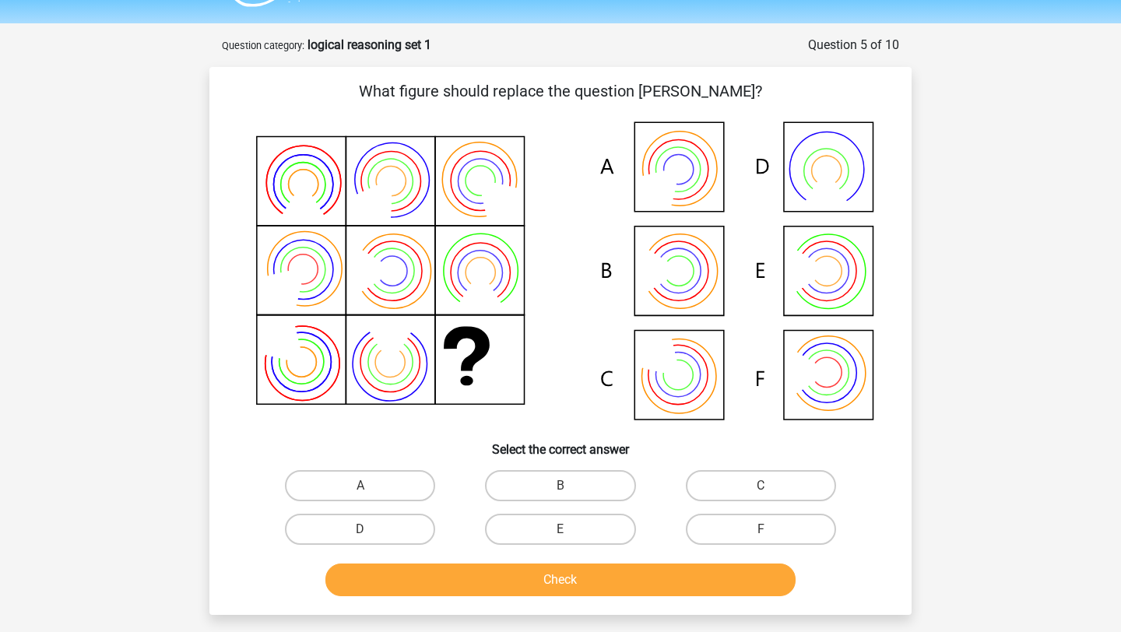
scroll to position [37, 0]
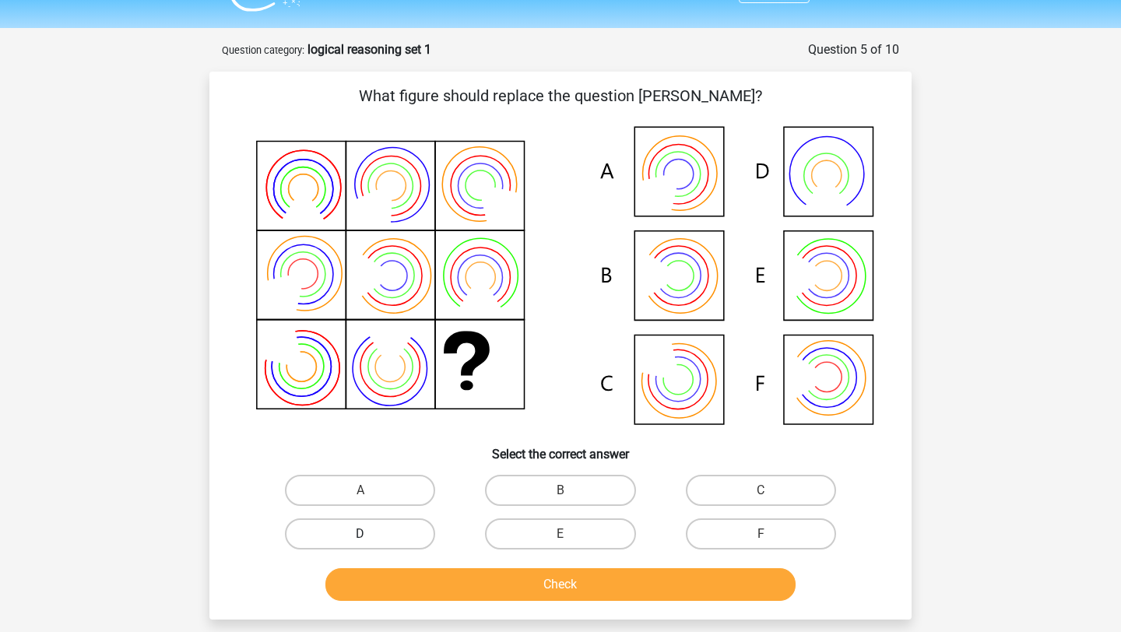
click at [409, 538] on label "D" at bounding box center [360, 533] width 150 height 31
click at [370, 538] on input "D" at bounding box center [365, 539] width 10 height 10
radio input "true"
click at [710, 489] on label "C" at bounding box center [761, 490] width 150 height 31
click at [760, 490] on input "C" at bounding box center [765, 495] width 10 height 10
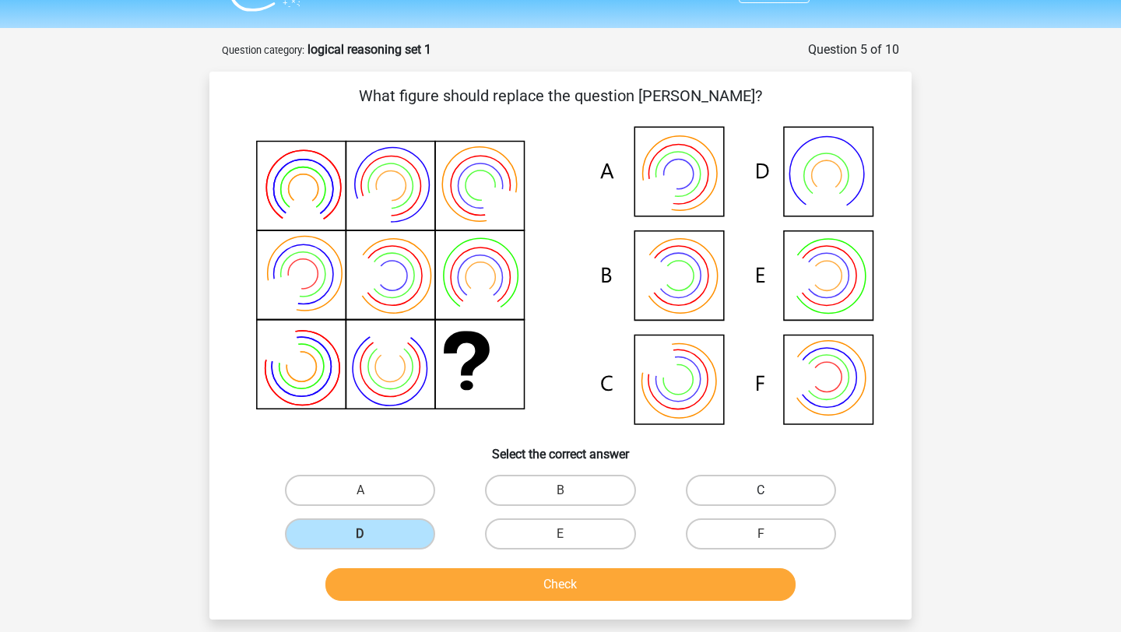
radio input "true"
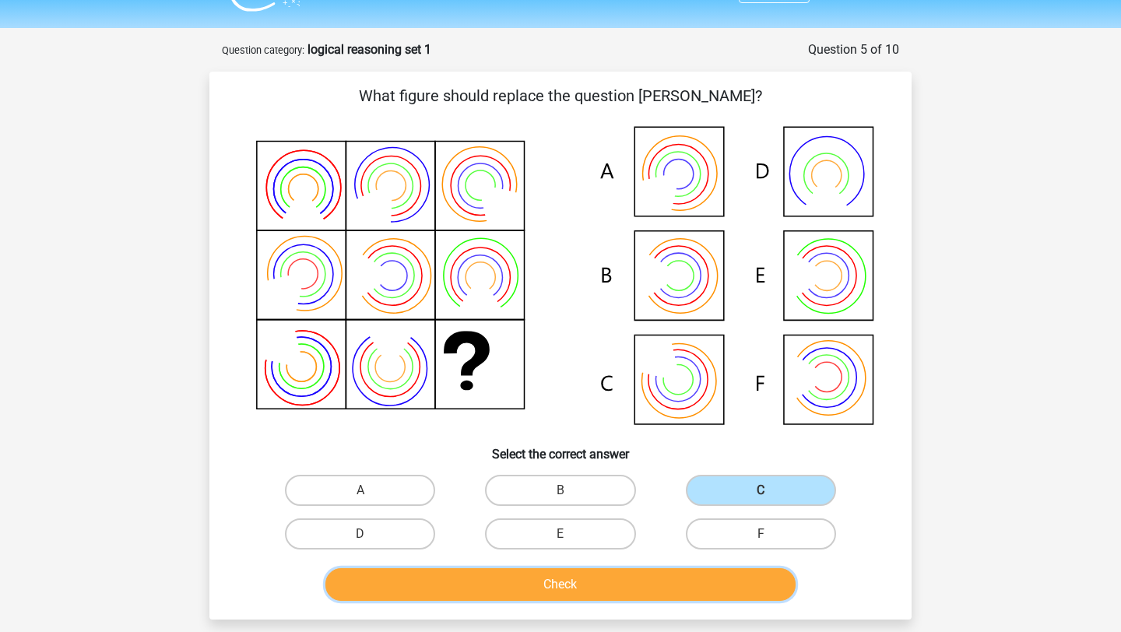
click at [686, 594] on button "Check" at bounding box center [560, 584] width 471 height 33
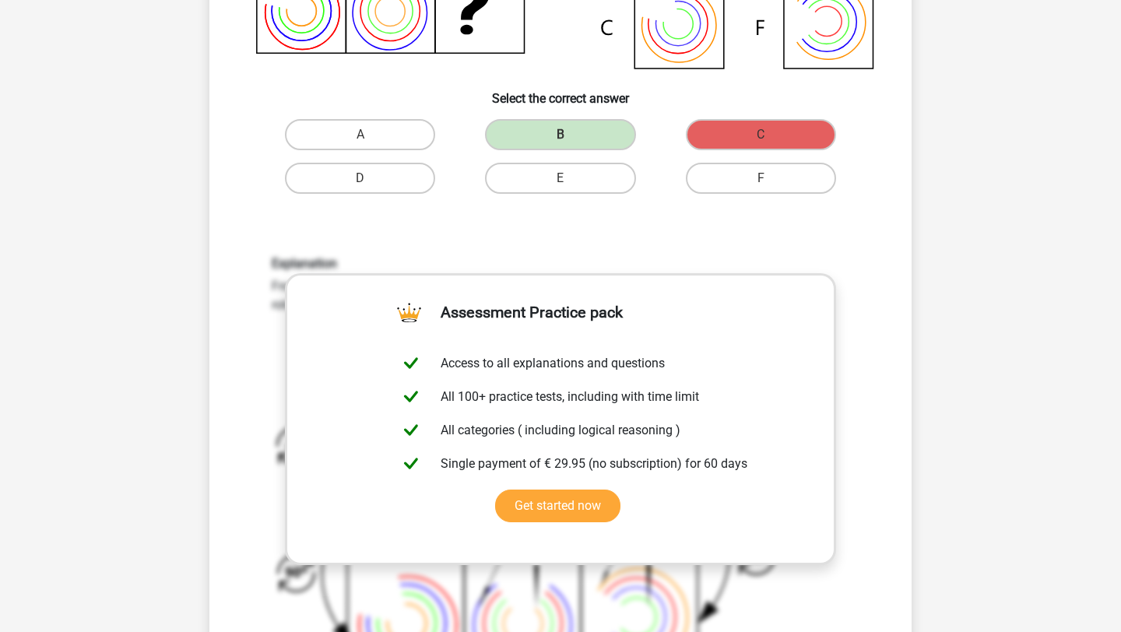
scroll to position [394, 0]
click at [661, 592] on icon at bounding box center [529, 504] width 515 height 381
click at [647, 631] on icon at bounding box center [636, 615] width 39 height 39
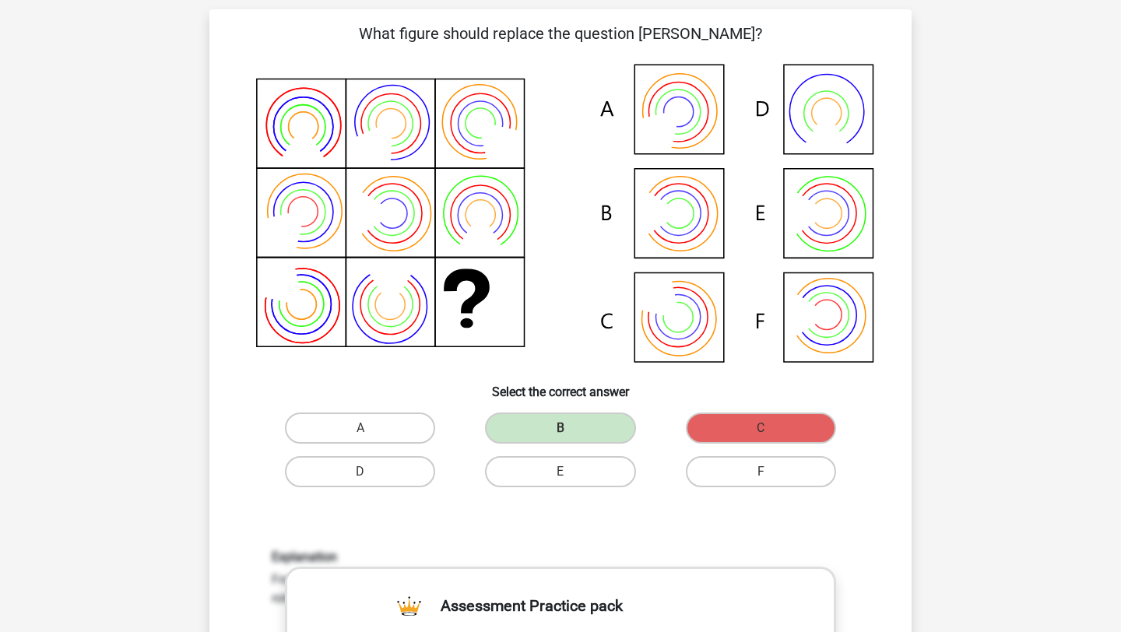
scroll to position [96, 0]
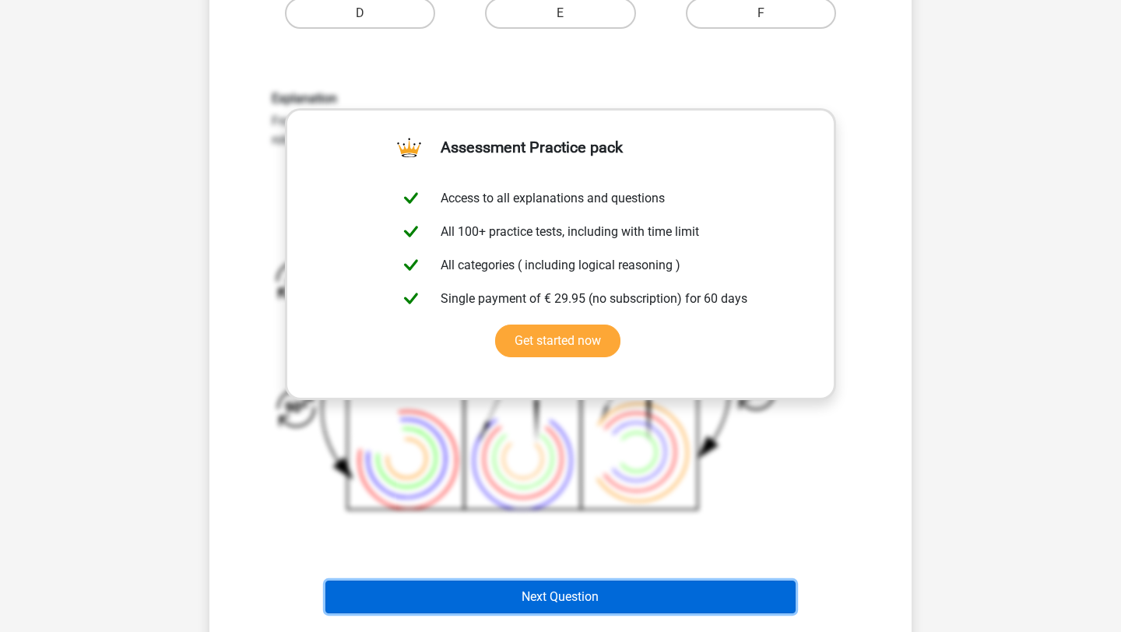
click at [582, 595] on button "Next Question" at bounding box center [560, 597] width 471 height 33
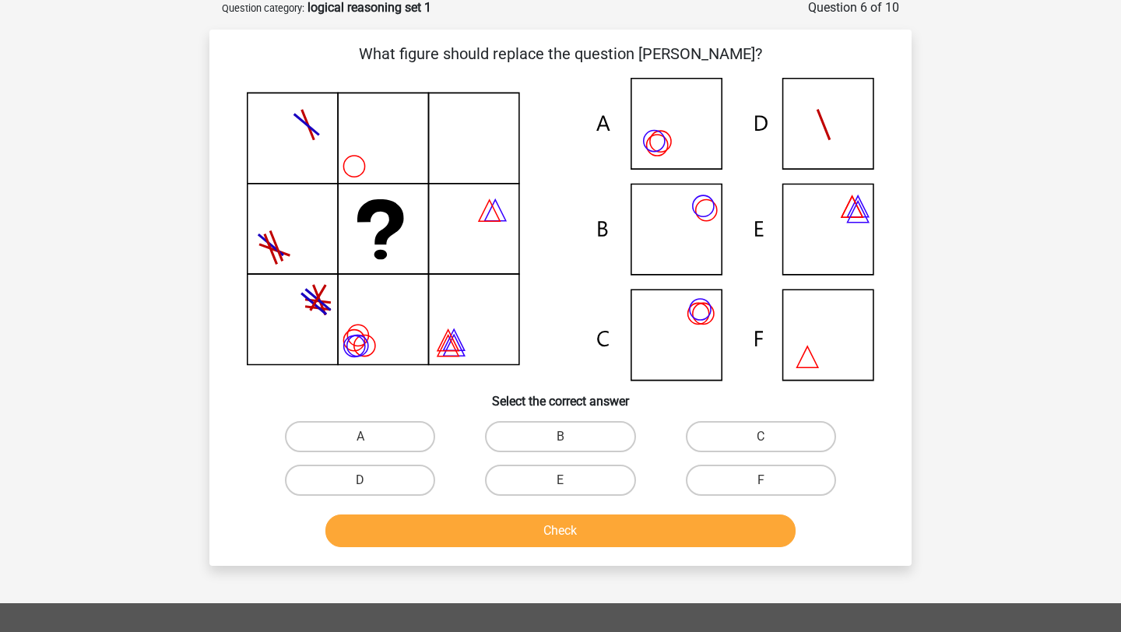
scroll to position [78, 0]
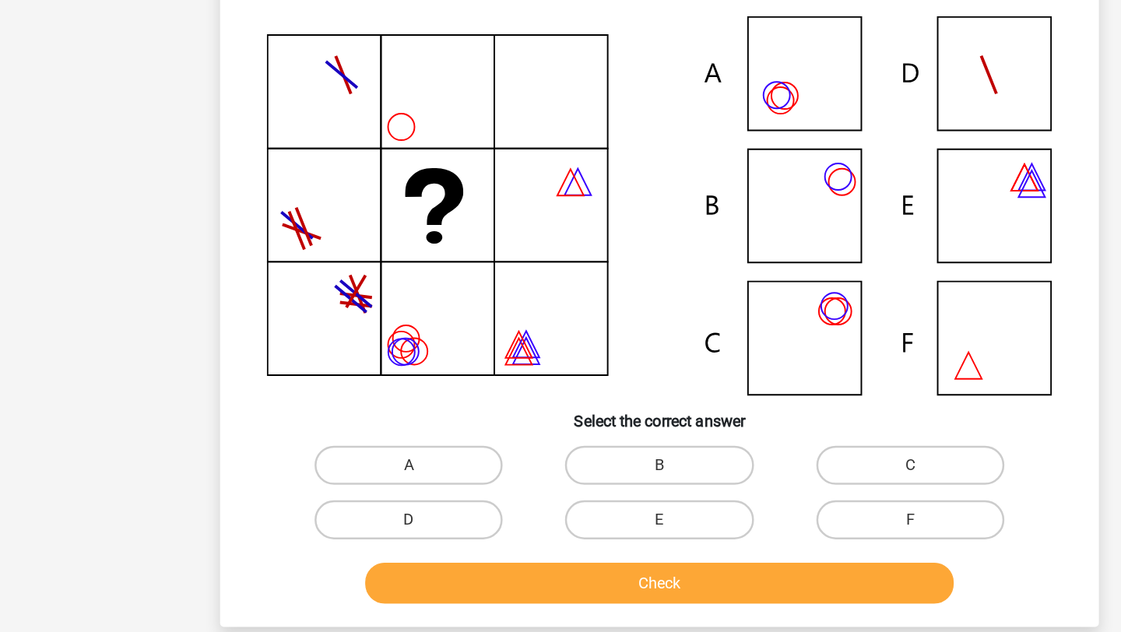
click at [433, 454] on div "A" at bounding box center [360, 438] width 200 height 44
click at [388, 444] on label "A" at bounding box center [360, 438] width 150 height 31
click at [370, 444] on input "A" at bounding box center [365, 443] width 10 height 10
radio input "true"
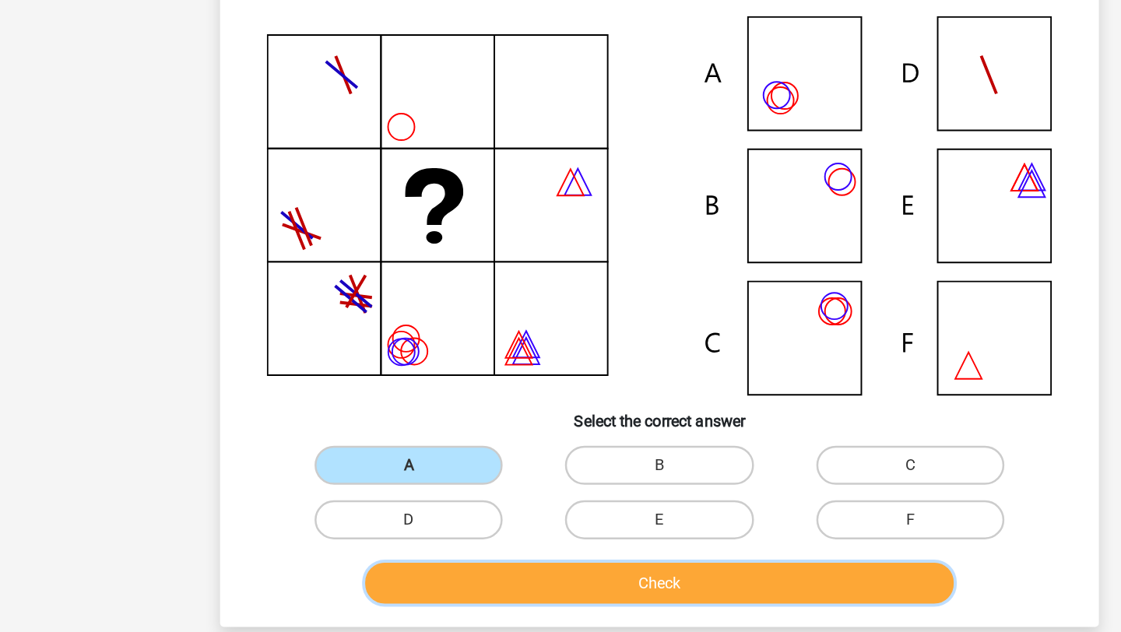
click at [476, 534] on button "Check" at bounding box center [560, 532] width 471 height 33
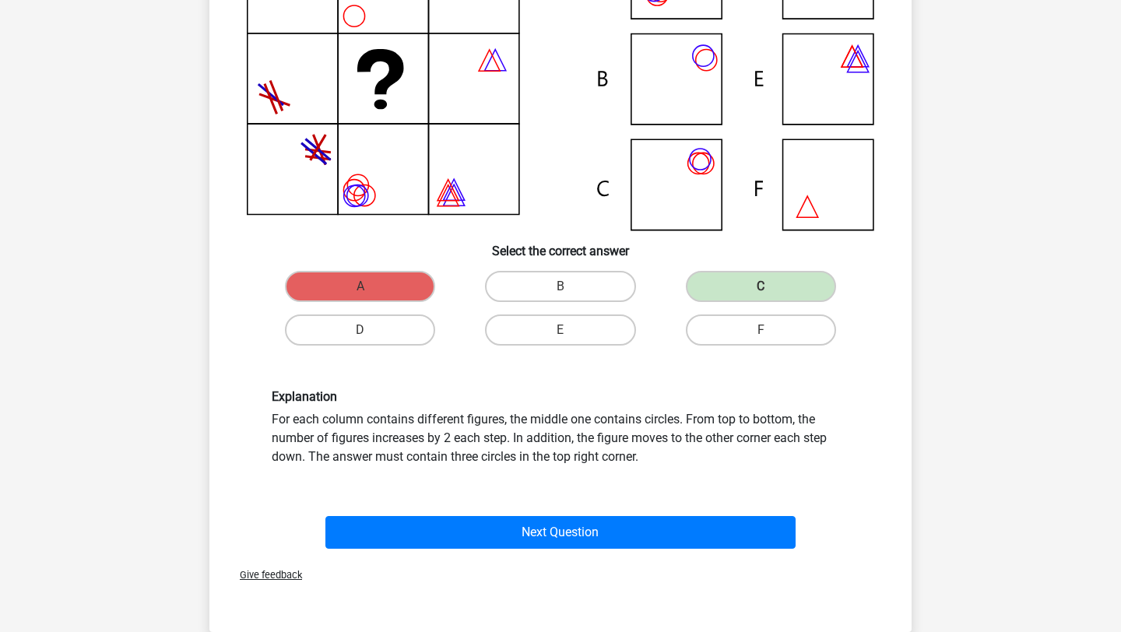
scroll to position [238, 0]
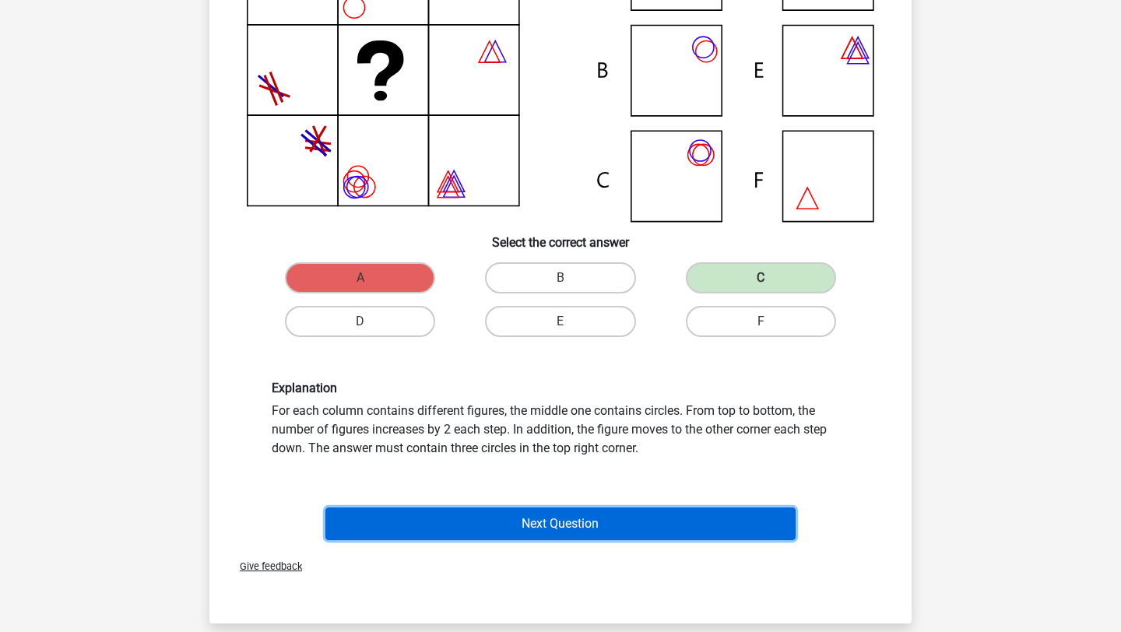
click at [626, 536] on button "Next Question" at bounding box center [560, 523] width 471 height 33
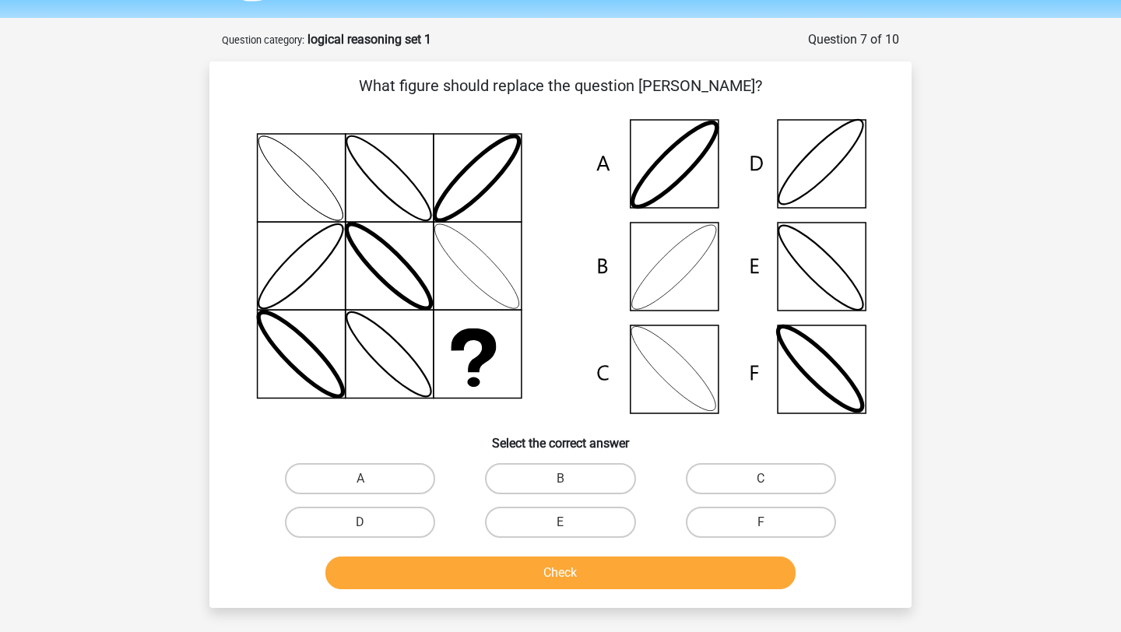
scroll to position [49, 0]
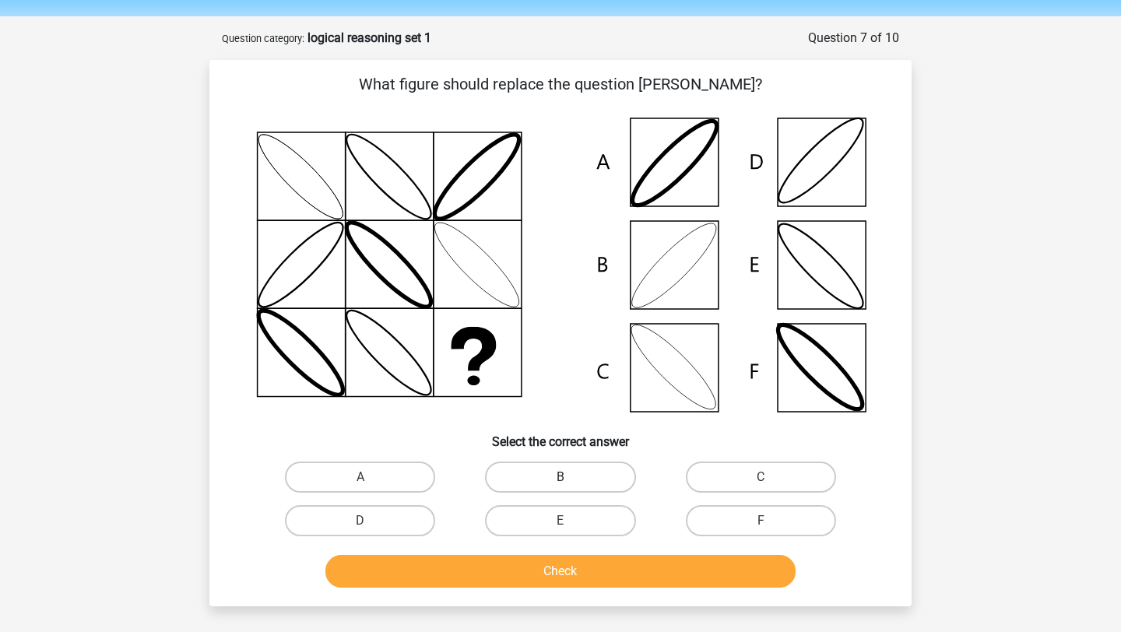
click at [528, 484] on label "B" at bounding box center [560, 476] width 150 height 31
click at [560, 484] on input "B" at bounding box center [565, 482] width 10 height 10
radio input "true"
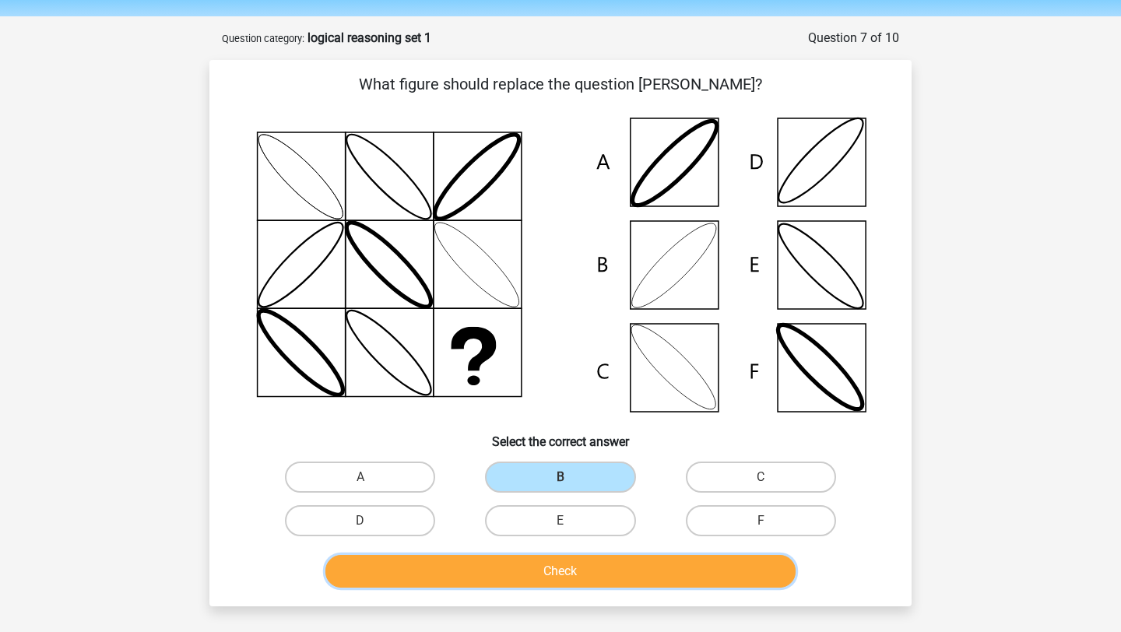
click at [521, 564] on button "Check" at bounding box center [560, 571] width 471 height 33
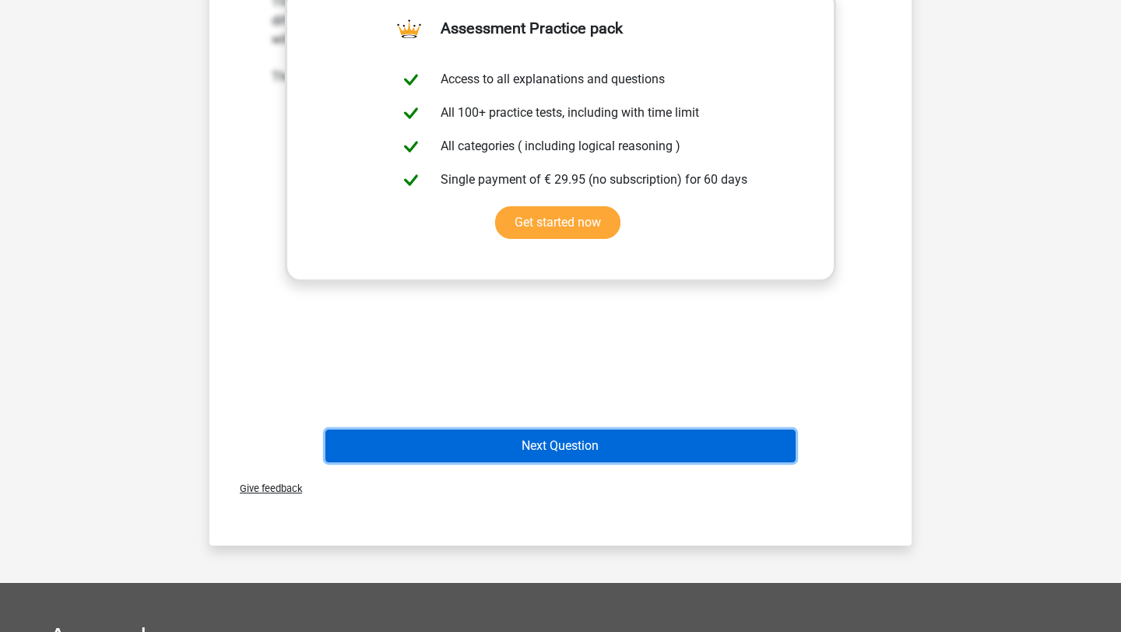
click at [517, 441] on button "Next Question" at bounding box center [560, 446] width 471 height 33
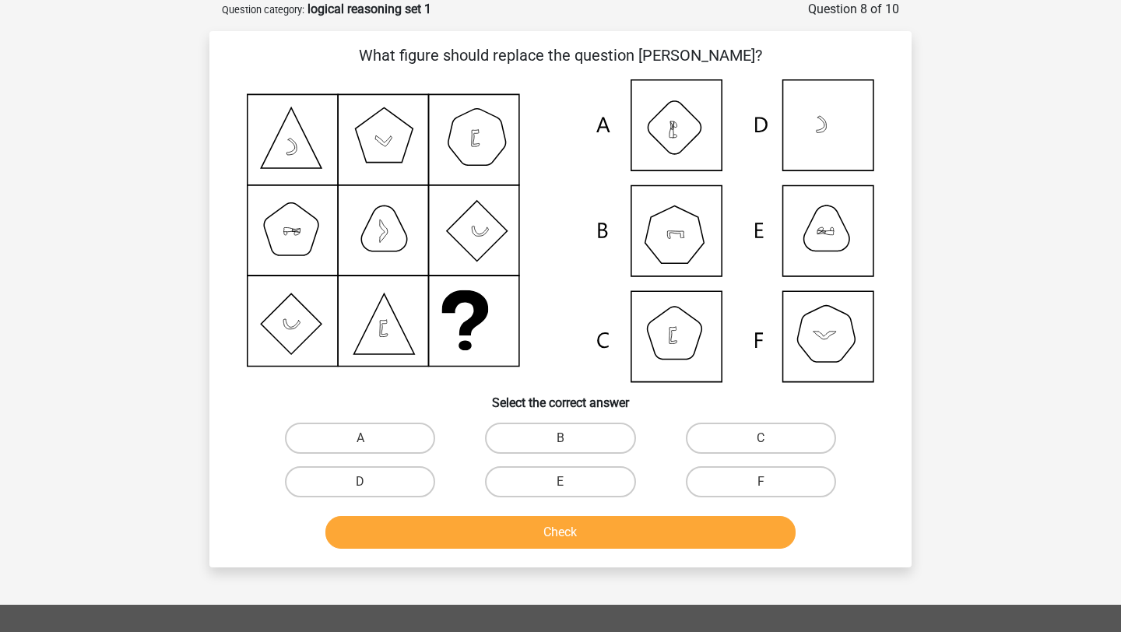
scroll to position [0, 0]
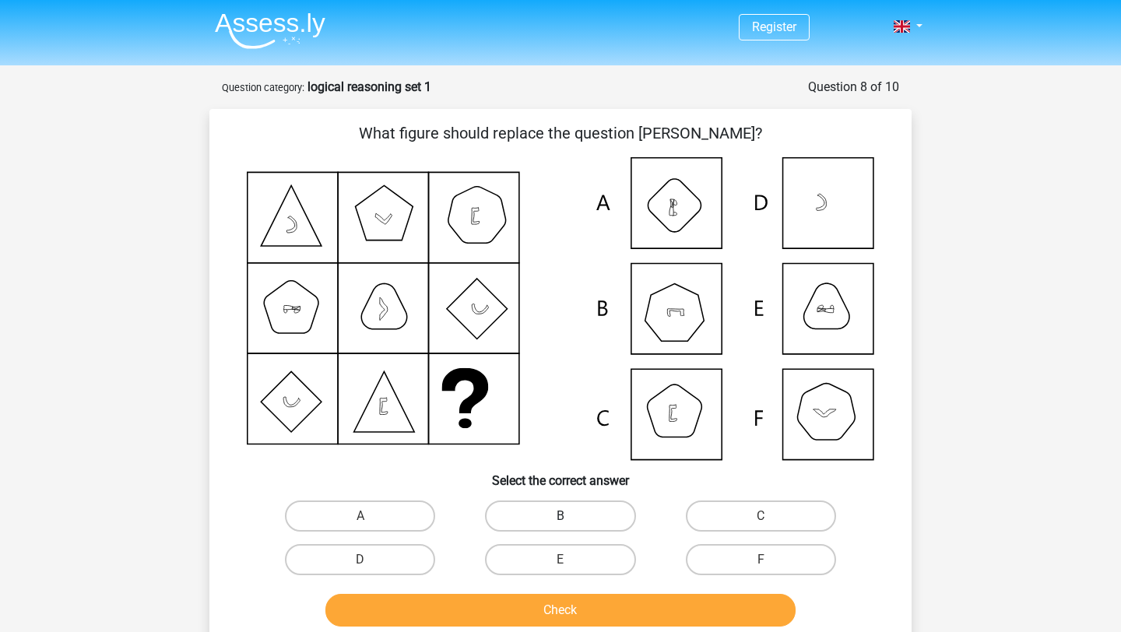
click at [582, 516] on label "B" at bounding box center [560, 515] width 150 height 31
click at [570, 516] on input "B" at bounding box center [565, 521] width 10 height 10
radio input "true"
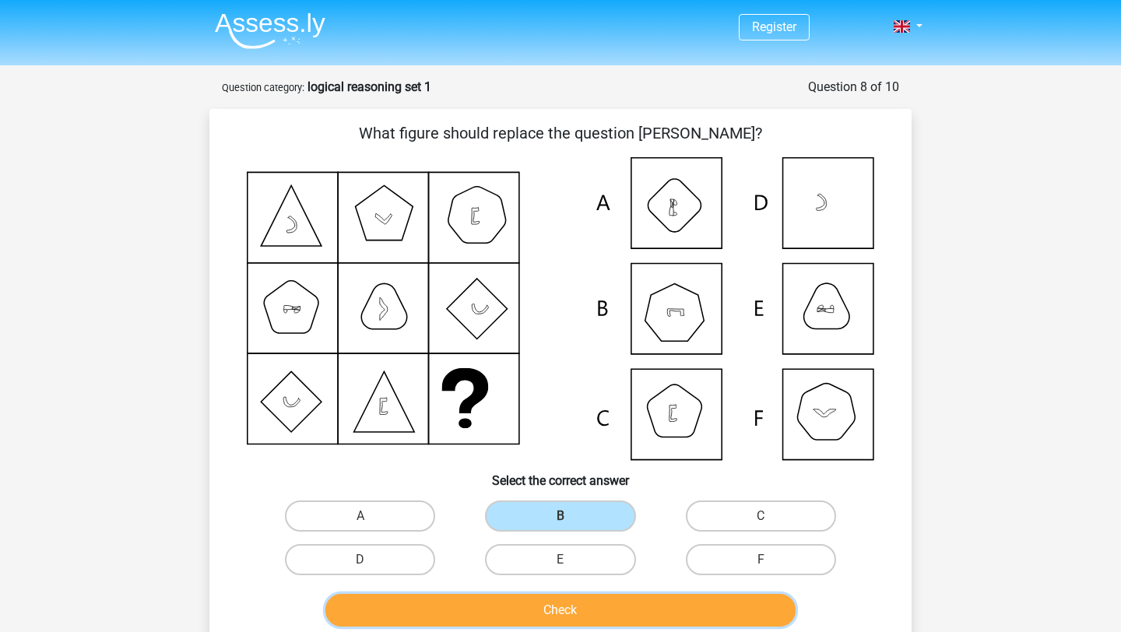
click at [530, 616] on button "Check" at bounding box center [560, 610] width 471 height 33
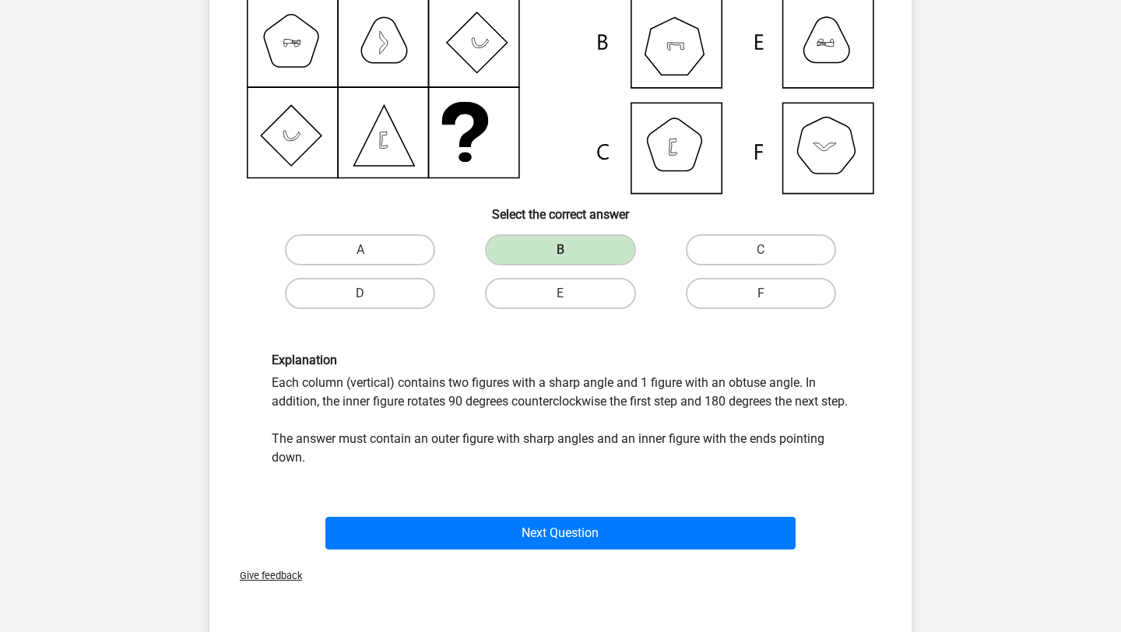
scroll to position [268, 0]
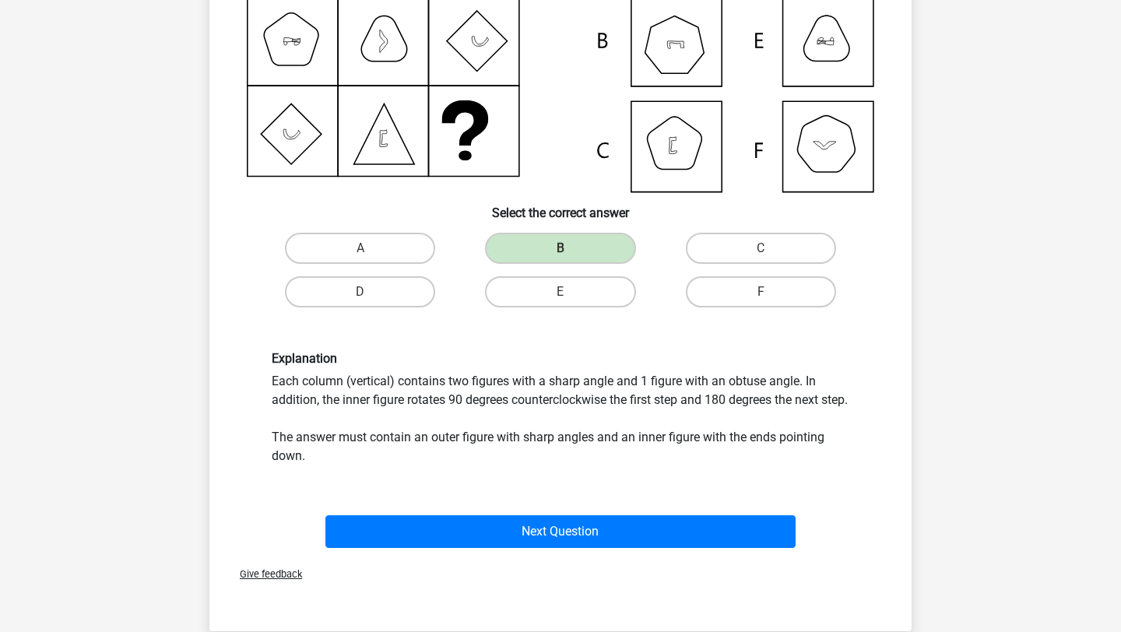
click at [608, 554] on div "Next Question" at bounding box center [560, 534] width 601 height 39
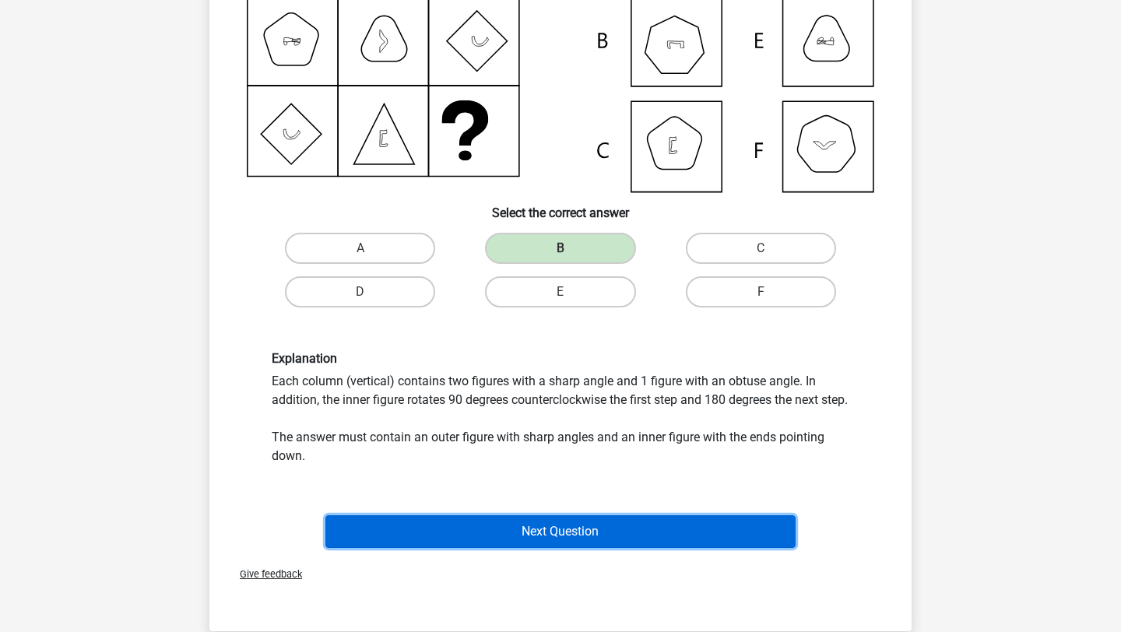
click at [602, 548] on button "Next Question" at bounding box center [560, 531] width 471 height 33
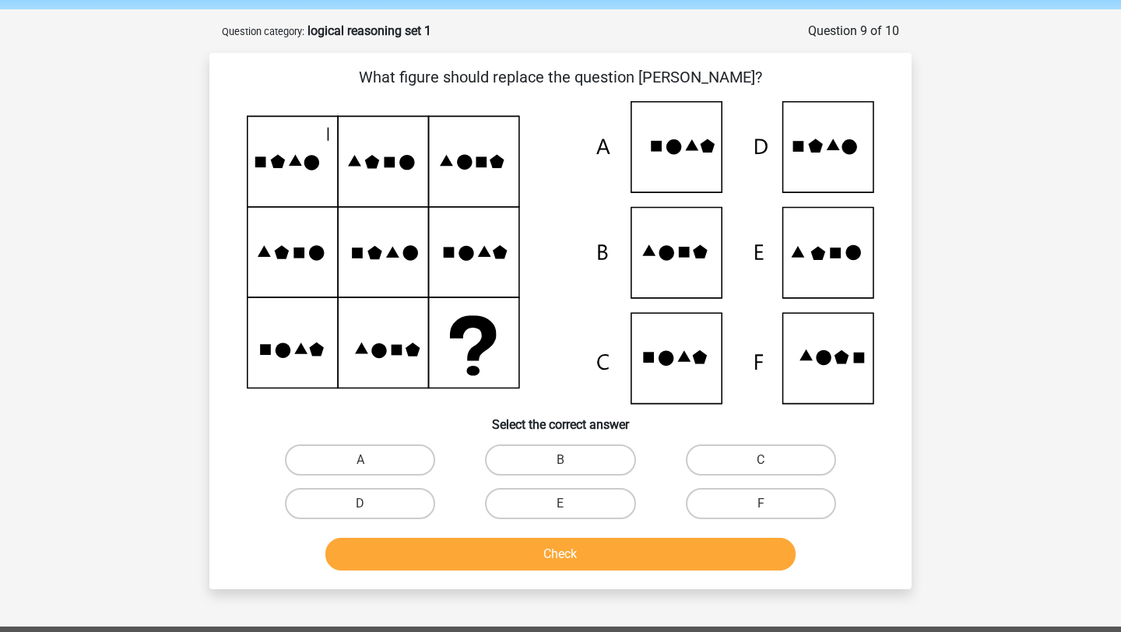
scroll to position [59, 0]
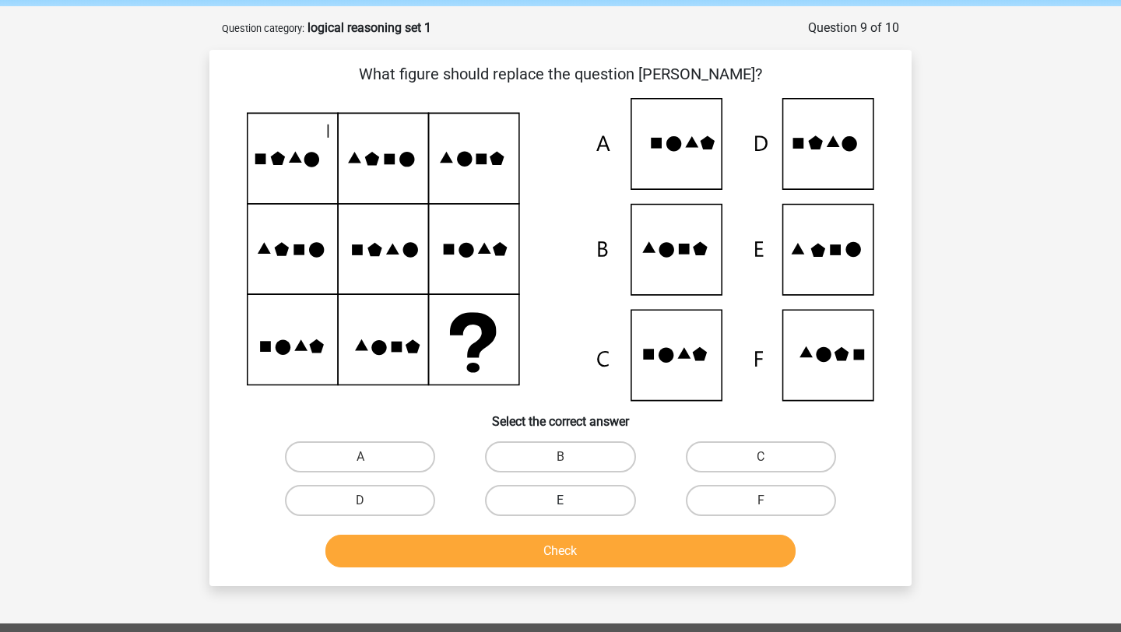
click at [623, 485] on label "E" at bounding box center [560, 500] width 150 height 31
click at [570, 500] on input "E" at bounding box center [565, 505] width 10 height 10
radio input "true"
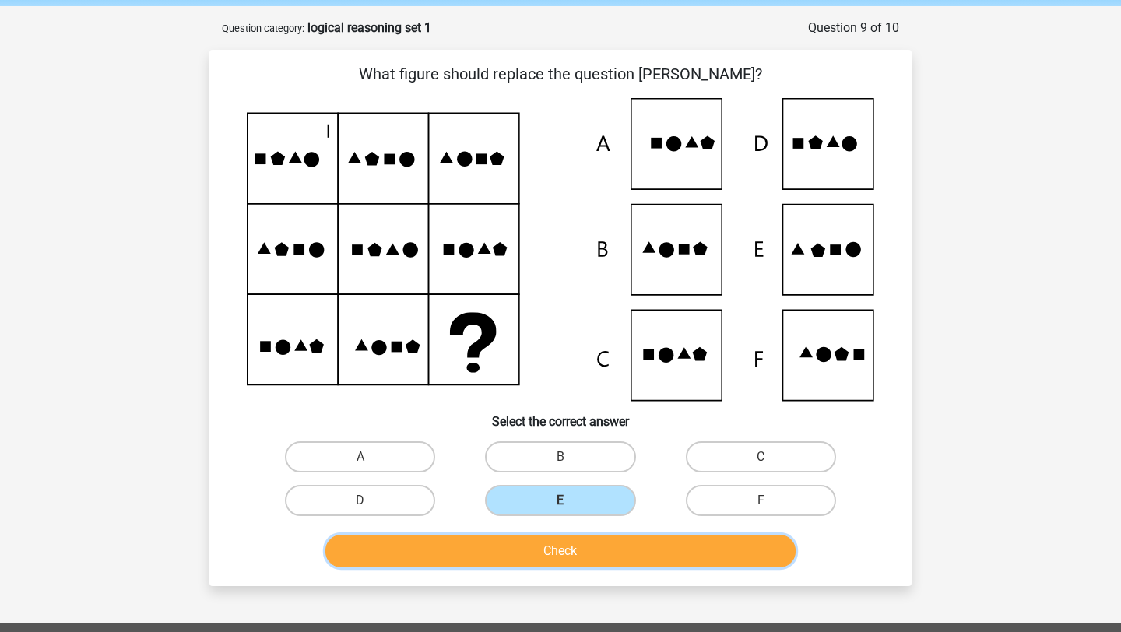
click at [599, 560] on button "Check" at bounding box center [560, 551] width 471 height 33
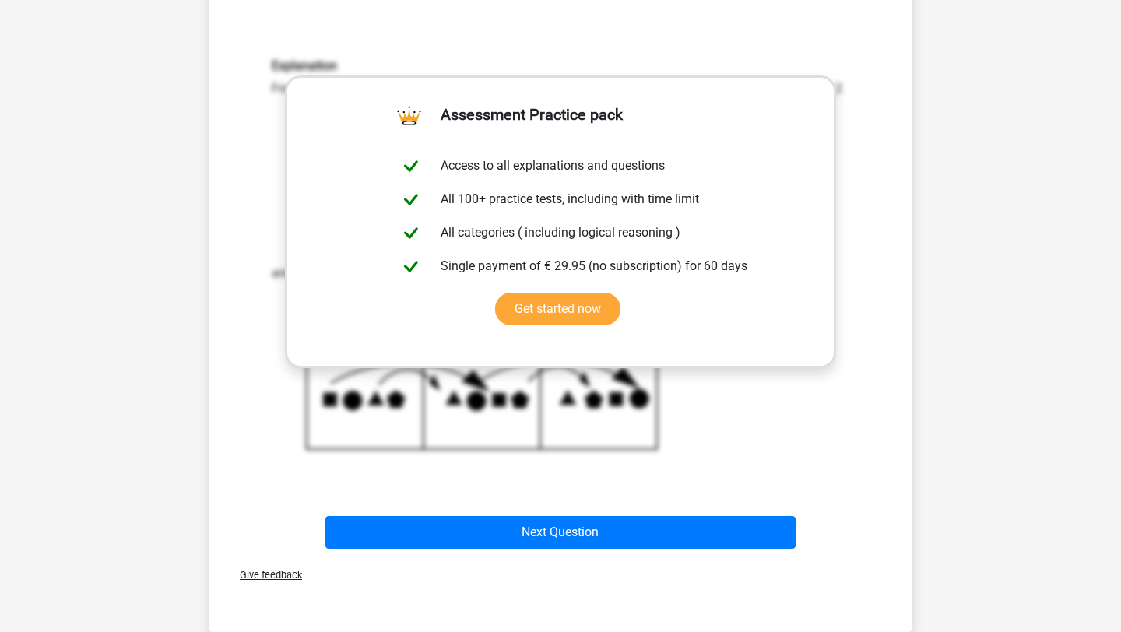
scroll to position [581, 0]
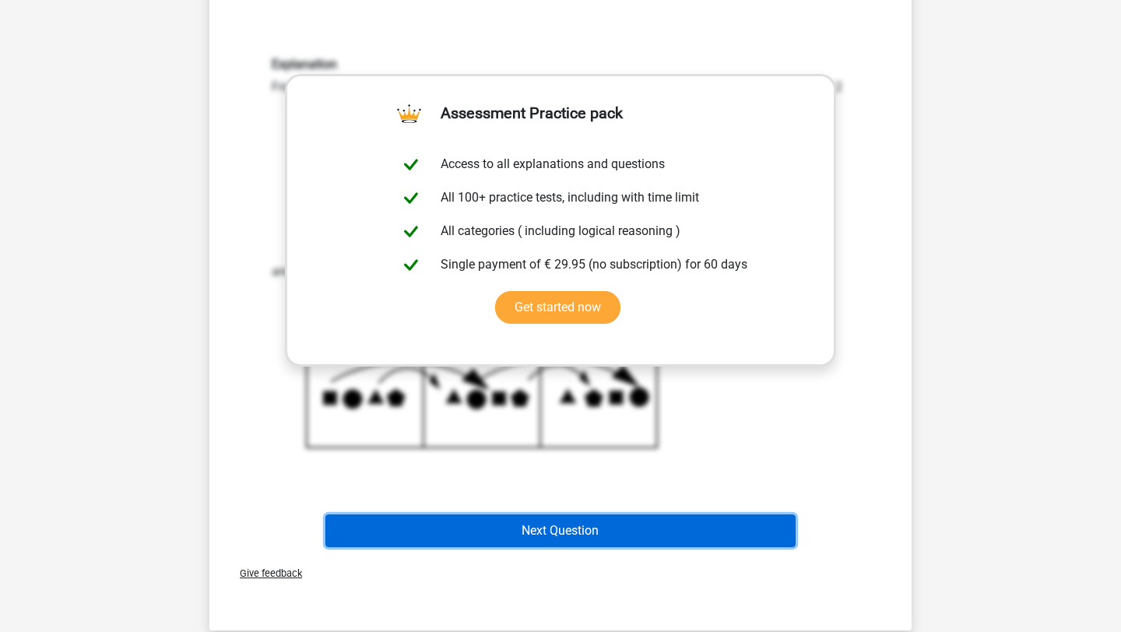
click at [603, 543] on button "Next Question" at bounding box center [560, 530] width 471 height 33
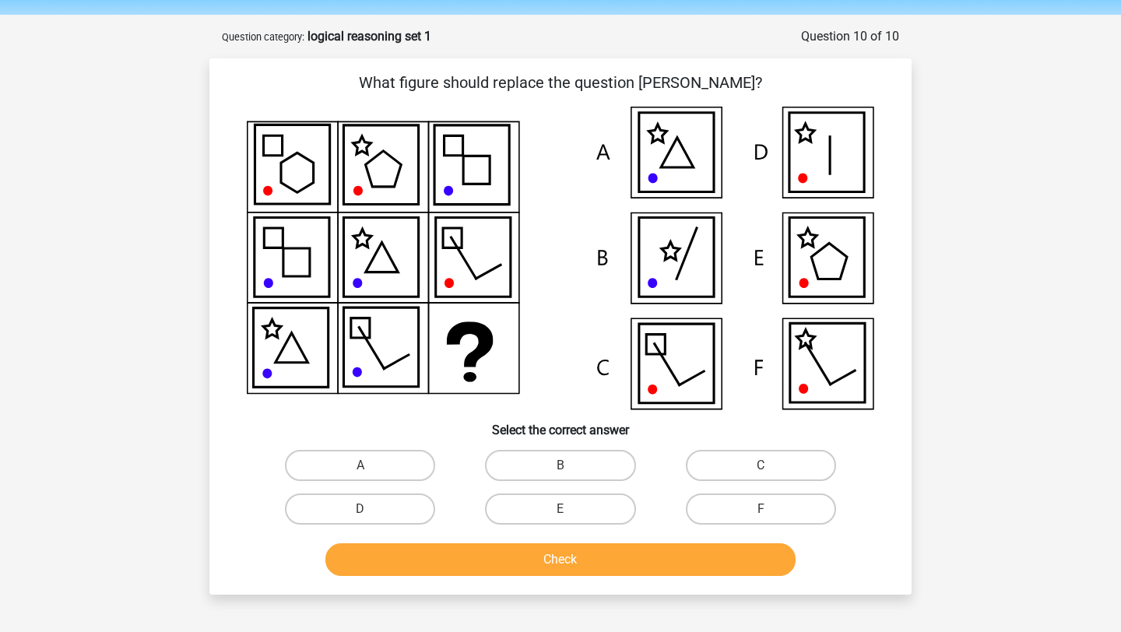
scroll to position [50, 0]
click at [818, 265] on icon at bounding box center [826, 258] width 75 height 79
click at [577, 518] on label "E" at bounding box center [560, 509] width 150 height 31
click at [570, 518] on input "E" at bounding box center [565, 515] width 10 height 10
radio input "true"
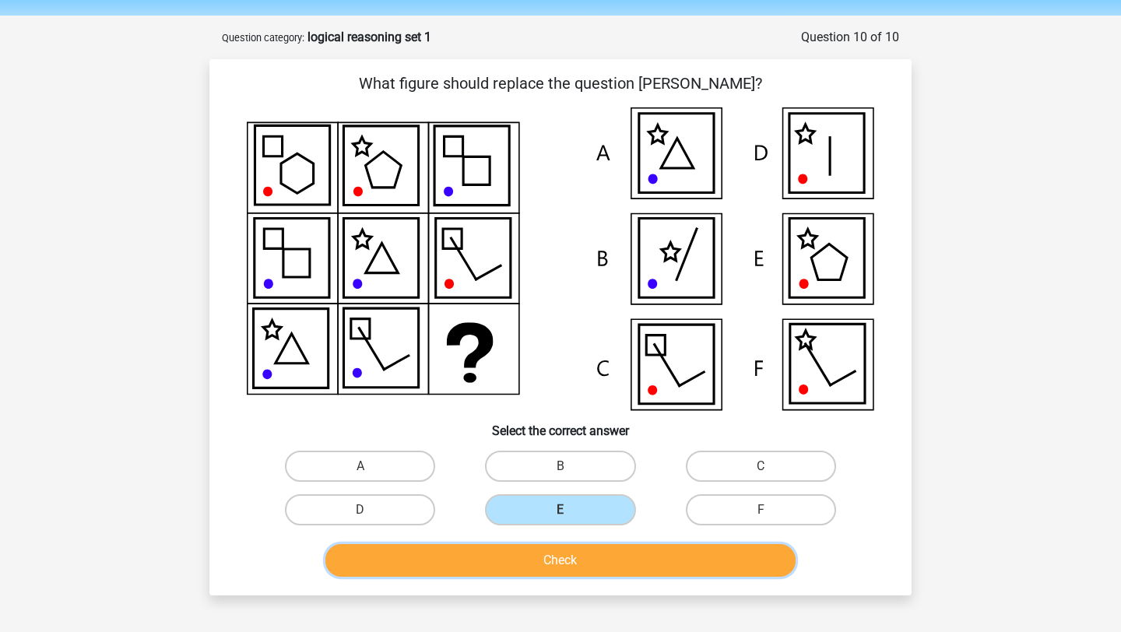
click at [563, 563] on button "Check" at bounding box center [560, 560] width 471 height 33
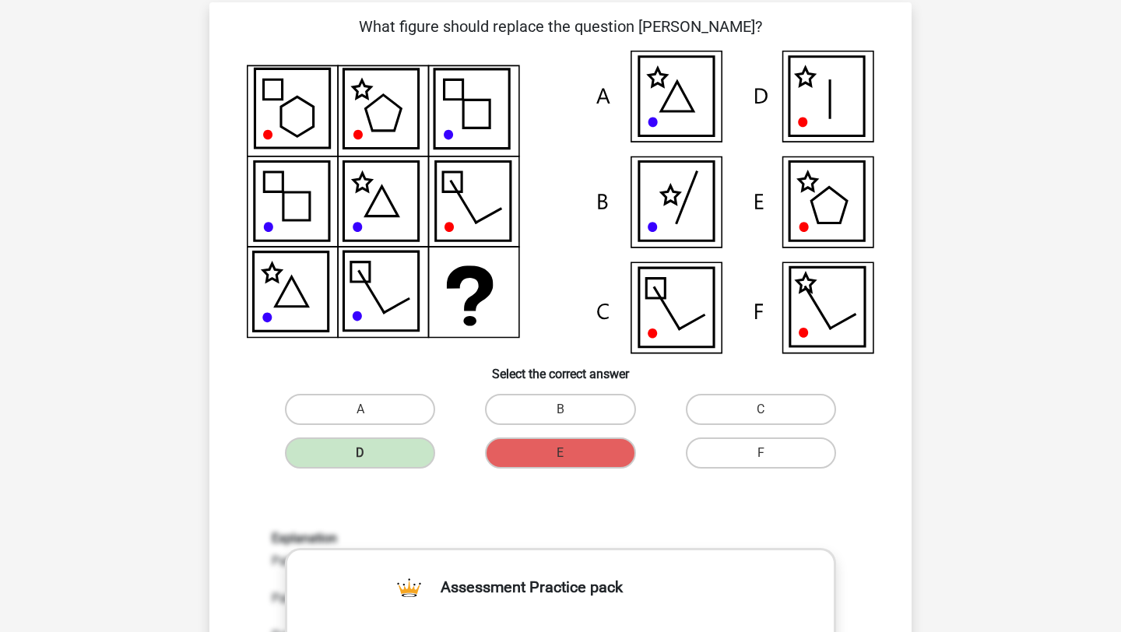
scroll to position [121, 0]
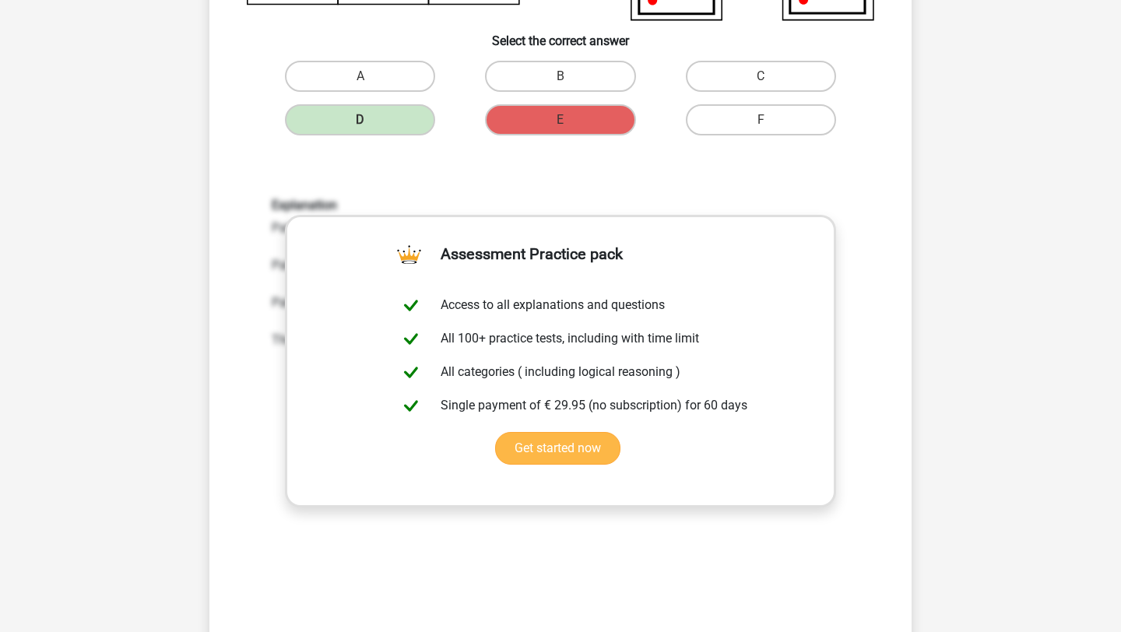
click at [563, 550] on div "Explanation Pattern 1: The middle figure loses one side every step from left to…" at bounding box center [560, 401] width 652 height 482
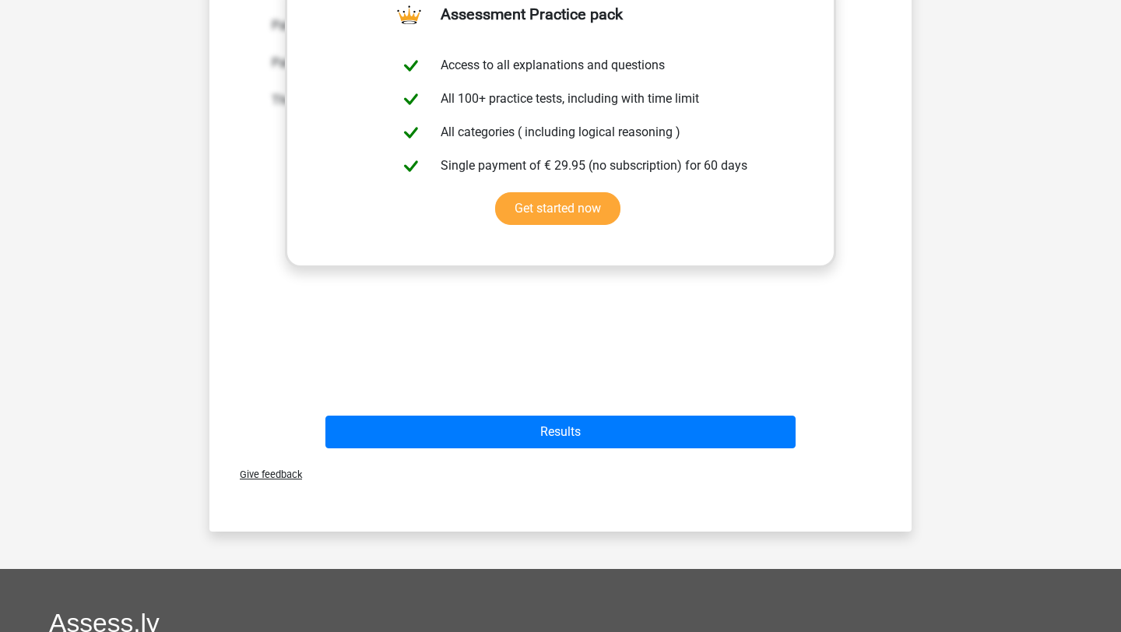
scroll to position [679, 0]
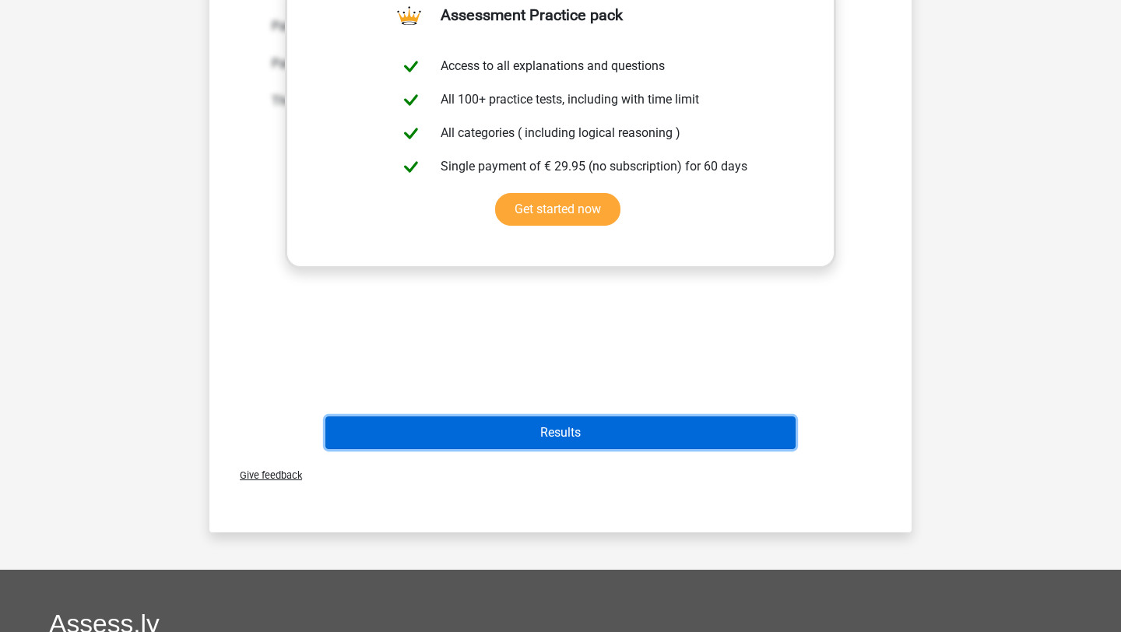
click at [571, 428] on button "Results" at bounding box center [560, 432] width 471 height 33
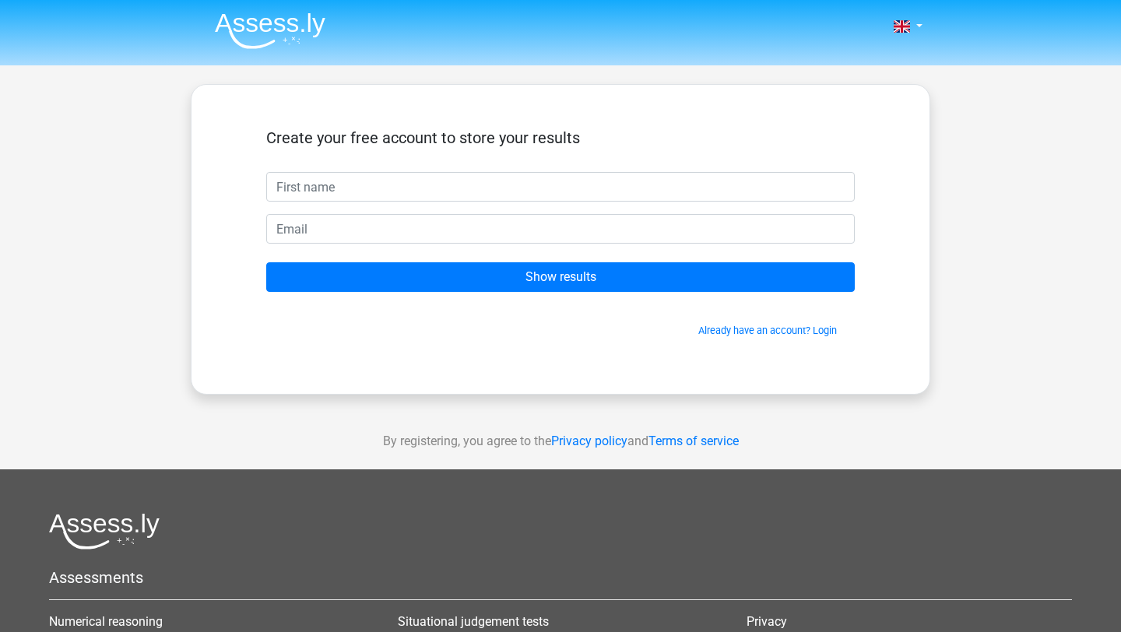
click at [345, 181] on input "text" at bounding box center [560, 187] width 588 height 30
type input "Mille"
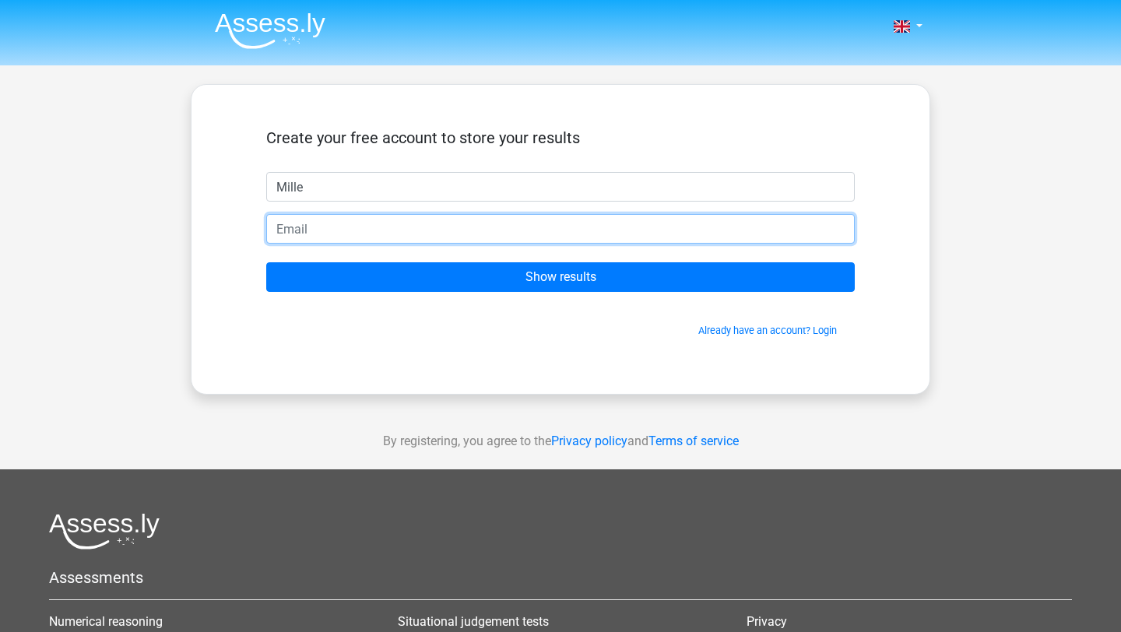
click at [315, 226] on input "email" at bounding box center [560, 229] width 588 height 30
type input "[EMAIL_ADDRESS][DOMAIN_NAME]"
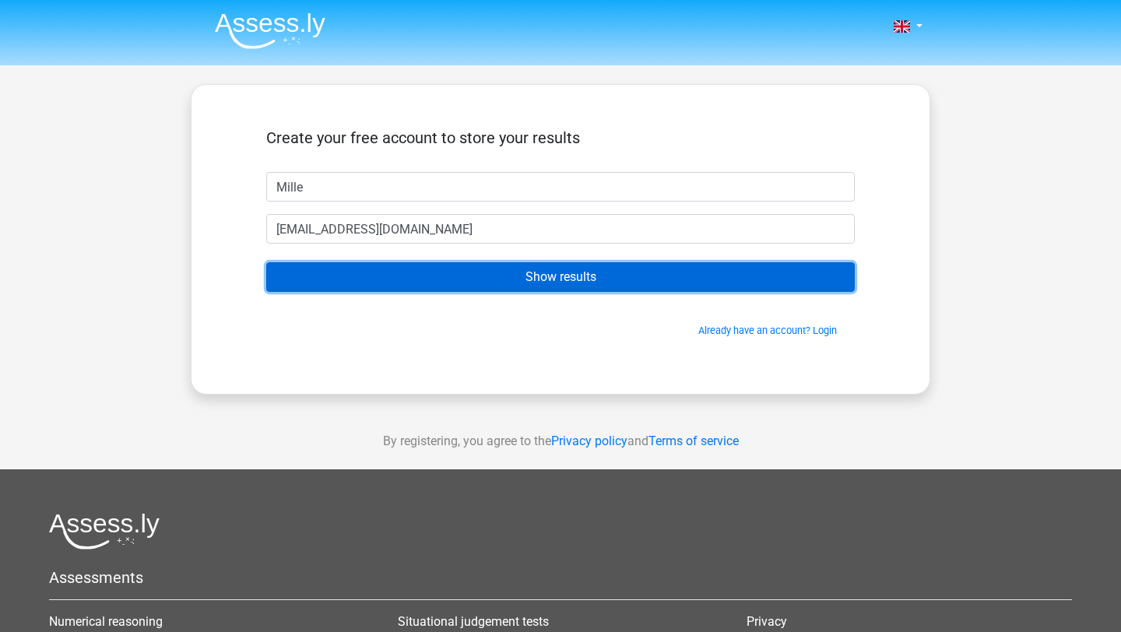
click at [459, 270] on input "Show results" at bounding box center [560, 277] width 588 height 30
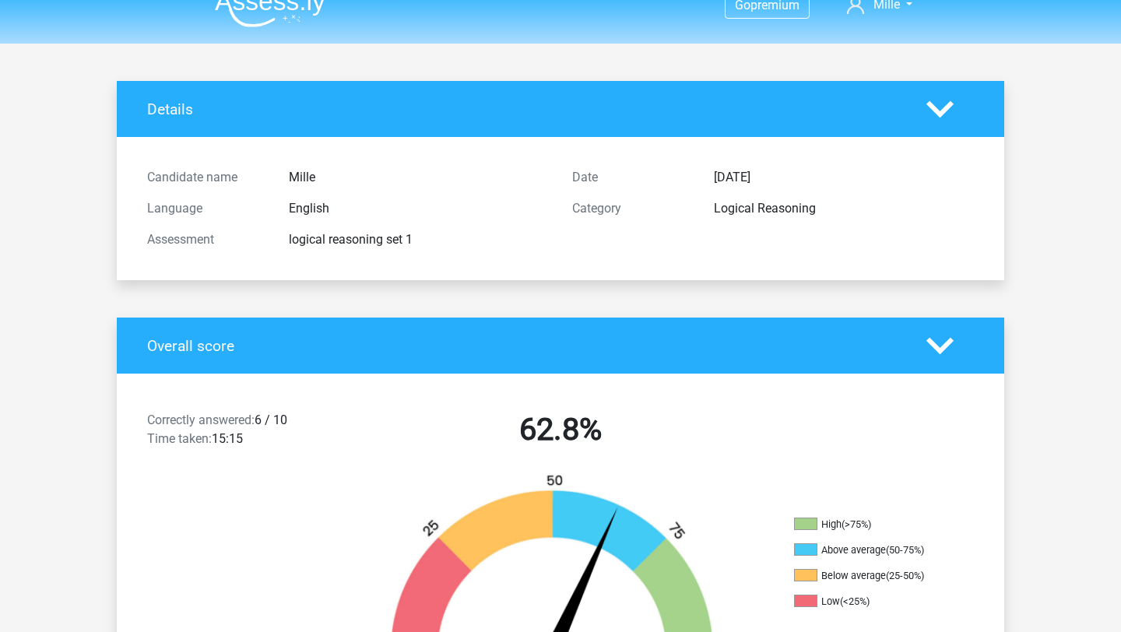
scroll to position [26, 0]
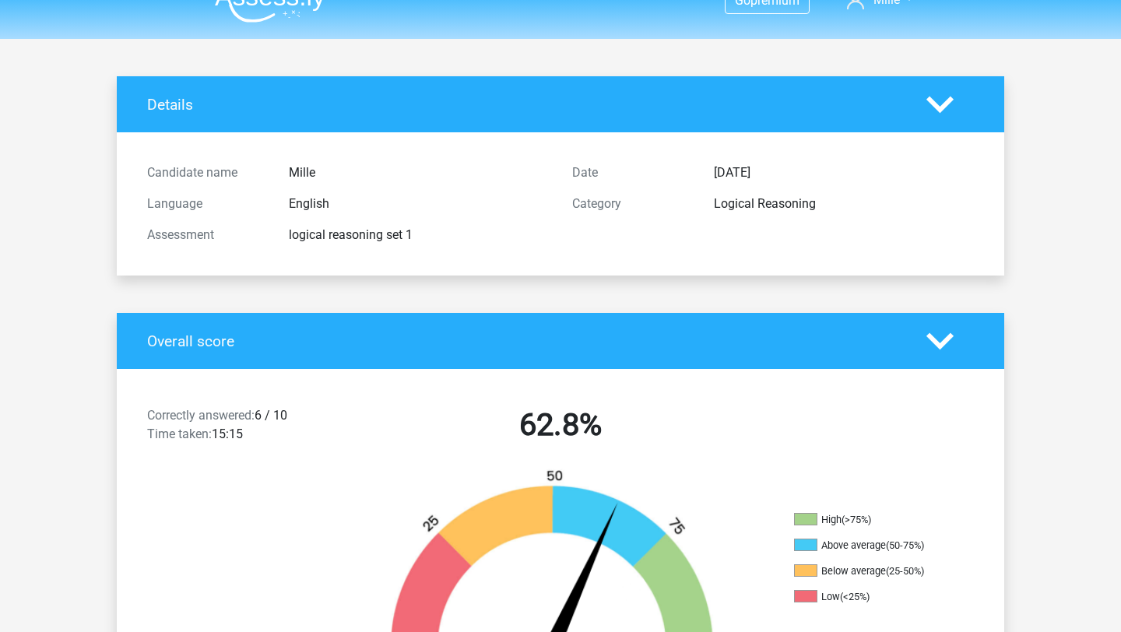
click at [498, 413] on h2 "62.8%" at bounding box center [561, 424] width 402 height 37
click at [461, 433] on h2 "62.8%" at bounding box center [561, 424] width 402 height 37
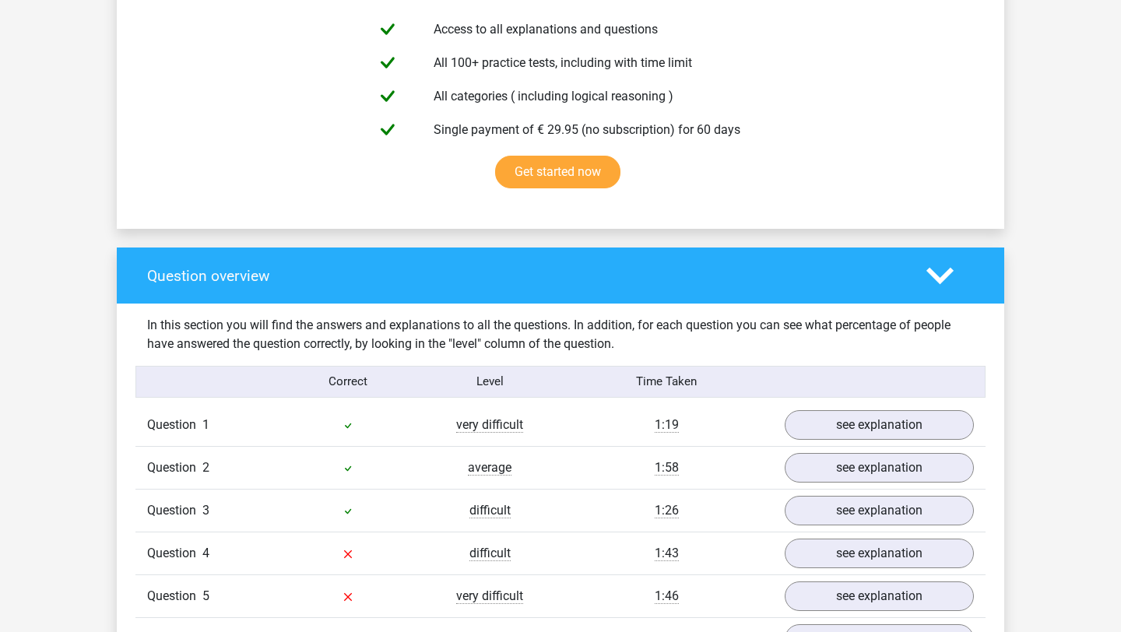
scroll to position [1009, 0]
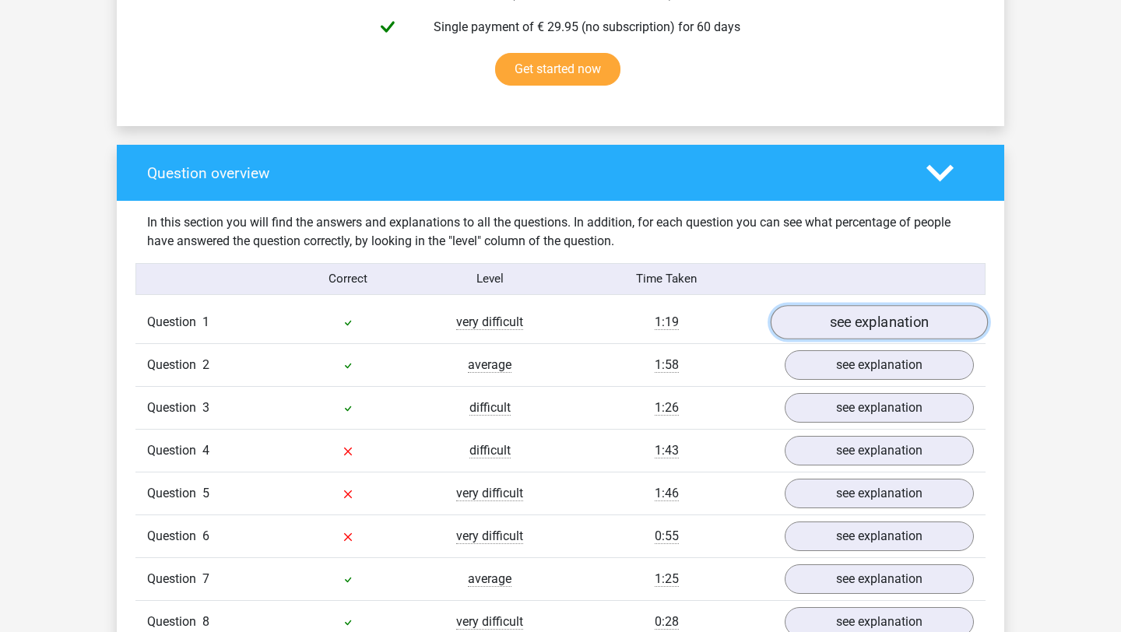
click at [837, 323] on link "see explanation" at bounding box center [878, 322] width 217 height 34
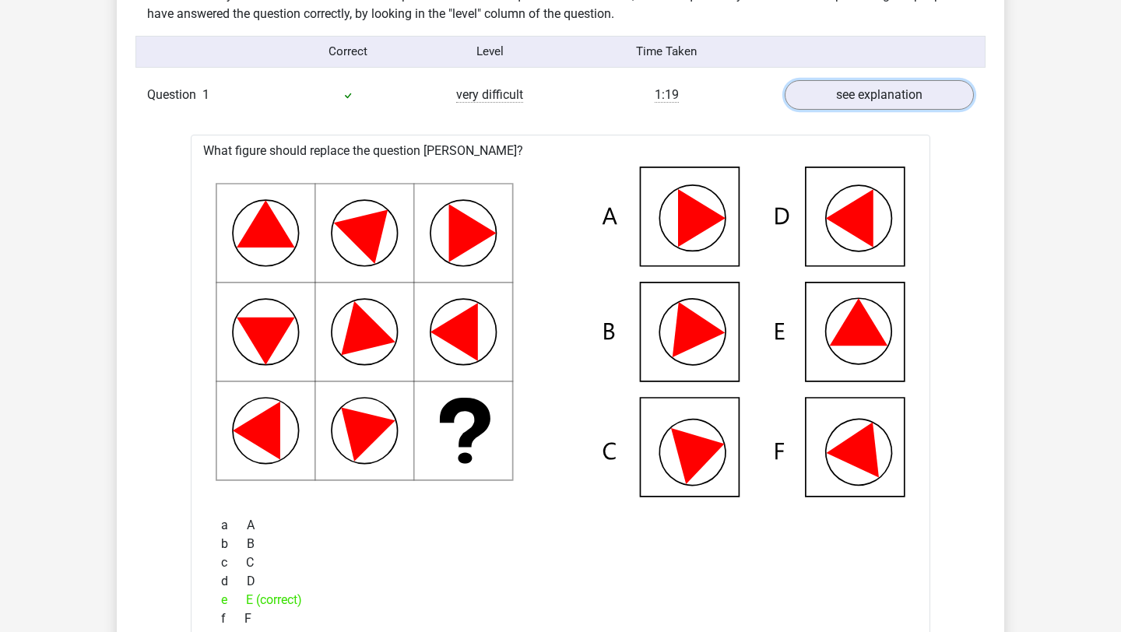
scroll to position [1235, 0]
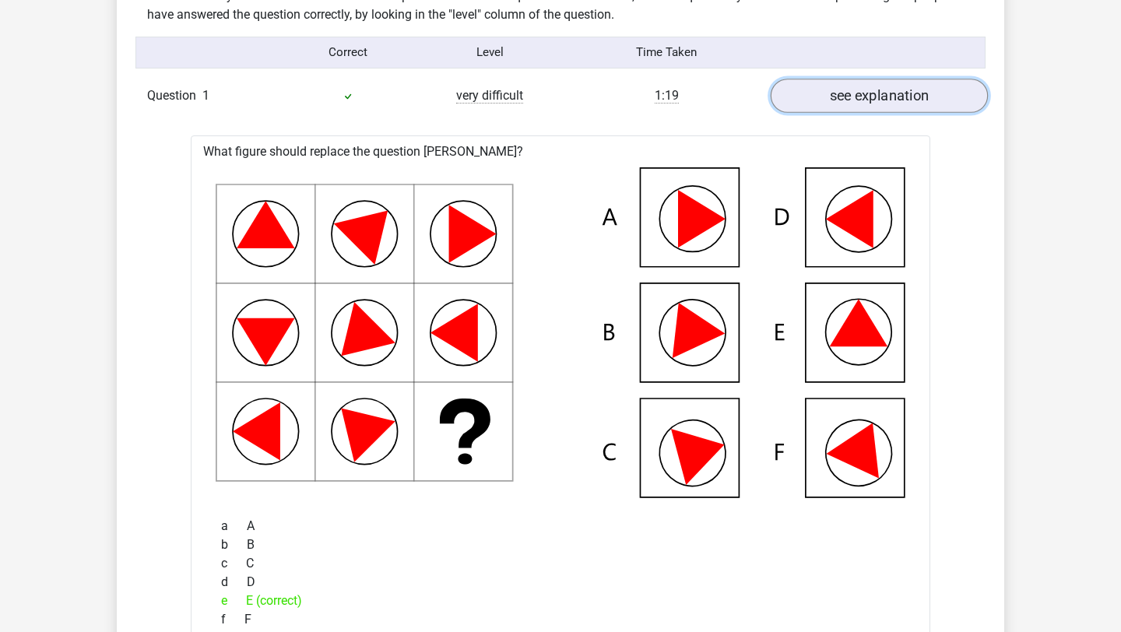
click at [891, 107] on link "see explanation" at bounding box center [878, 96] width 217 height 34
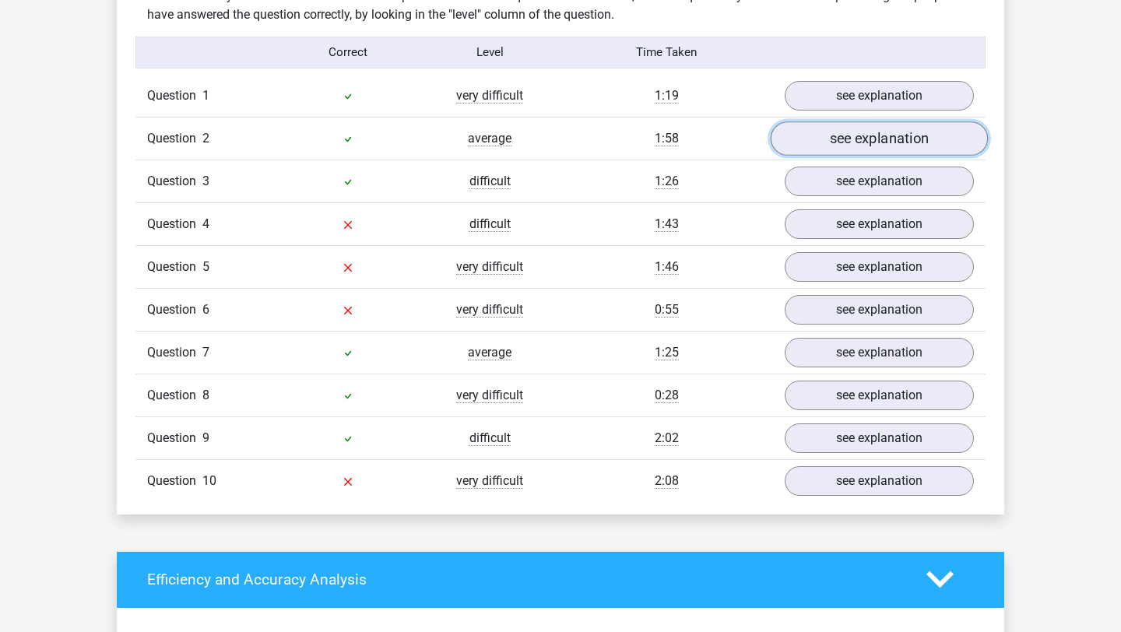
click at [864, 140] on link "see explanation" at bounding box center [878, 138] width 217 height 34
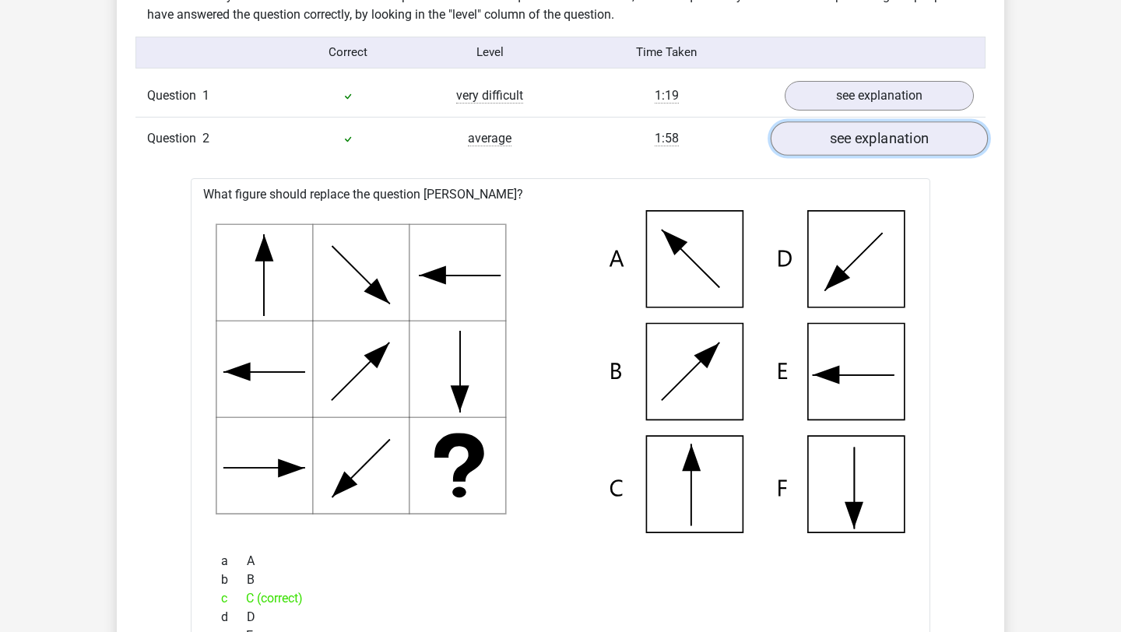
click at [864, 140] on link "see explanation" at bounding box center [878, 138] width 217 height 34
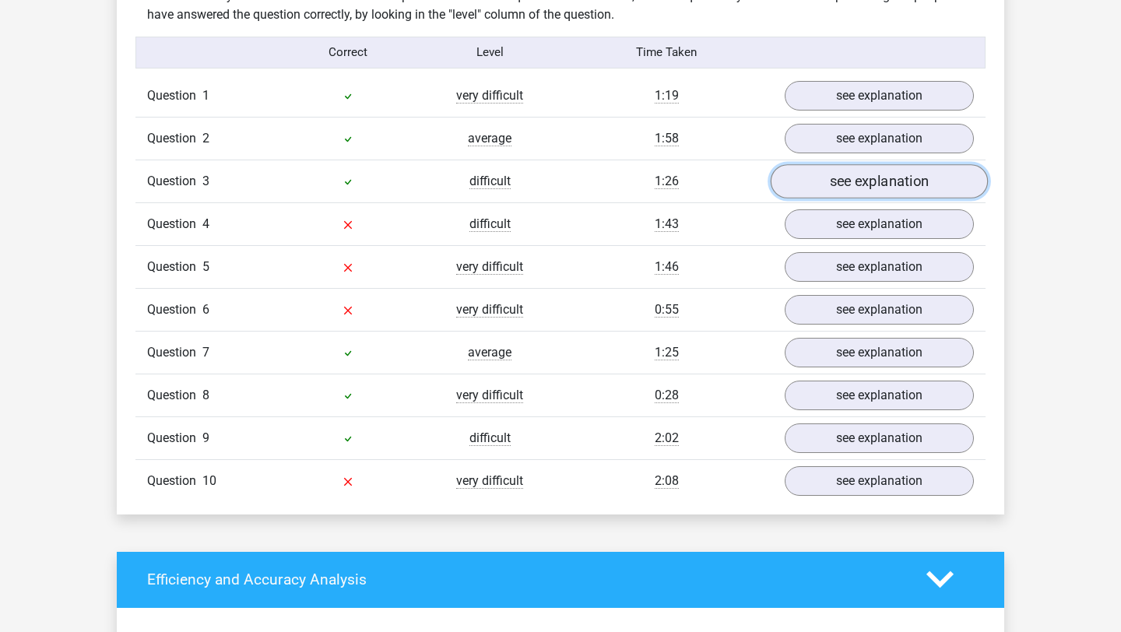
click at [854, 189] on link "see explanation" at bounding box center [878, 181] width 217 height 34
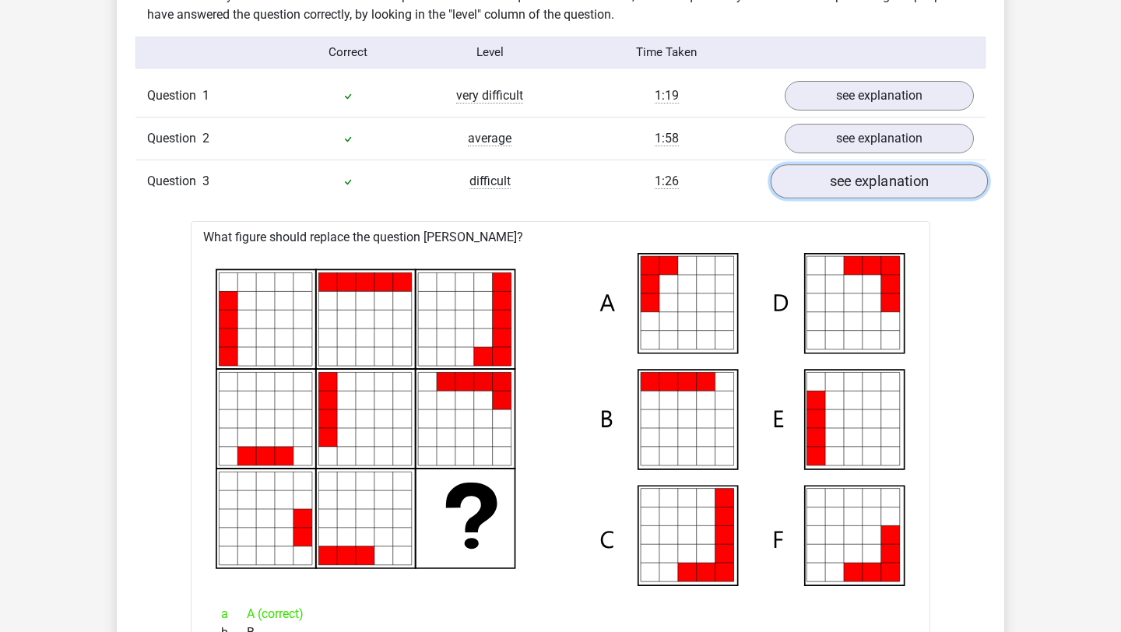
click at [854, 189] on link "see explanation" at bounding box center [878, 181] width 217 height 34
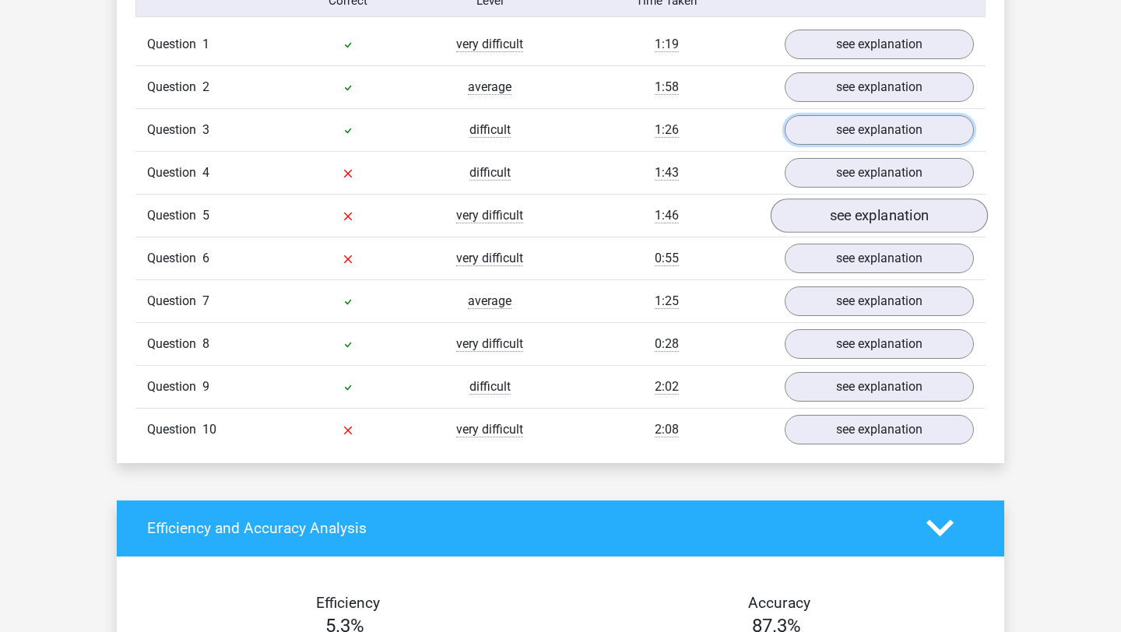
scroll to position [1294, 0]
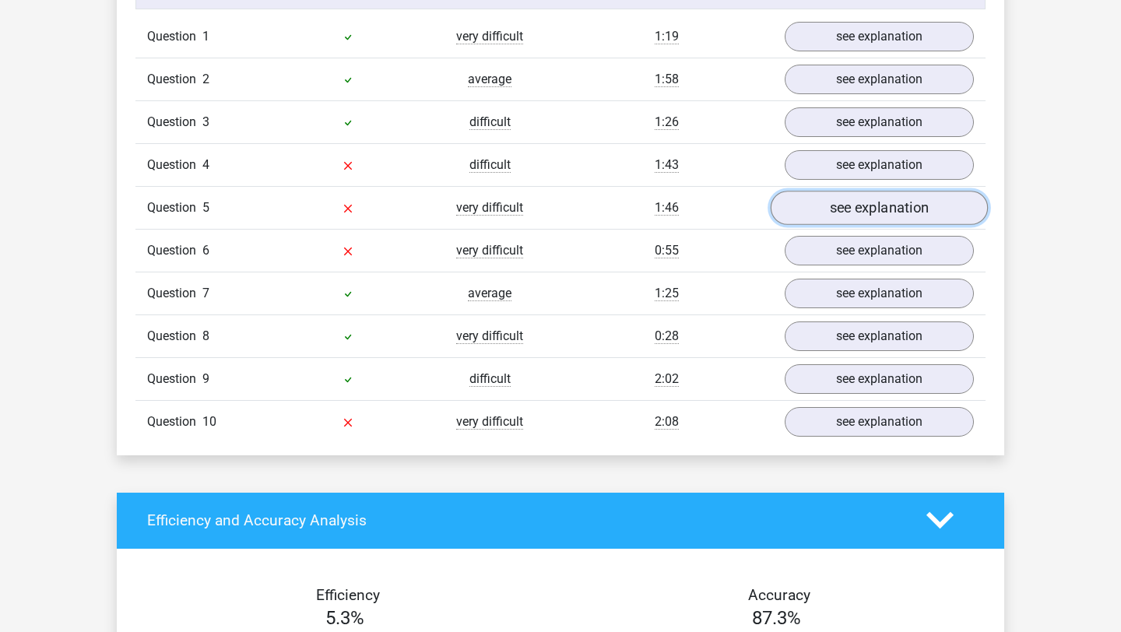
click at [841, 214] on link "see explanation" at bounding box center [878, 208] width 217 height 34
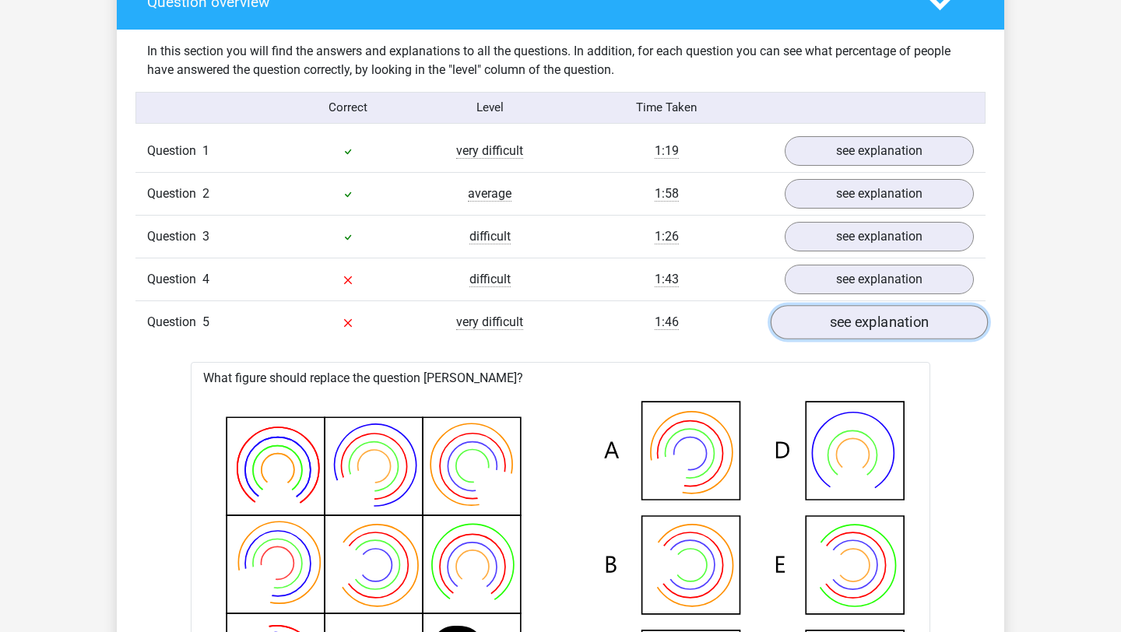
scroll to position [1178, 0]
